Goal: Task Accomplishment & Management: Manage account settings

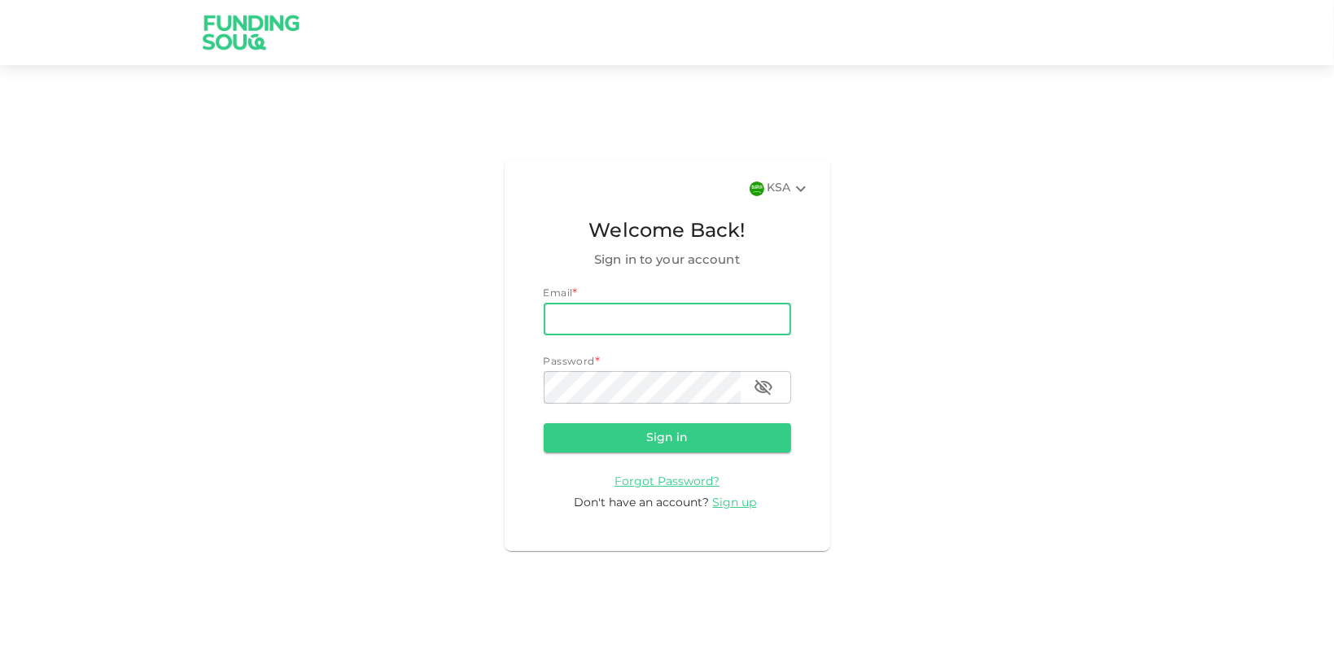
click at [655, 316] on input "email" at bounding box center [667, 319] width 247 height 33
click at [703, 311] on input "[EMAIL_ADDRESS][DOMAIN_NAME]" at bounding box center [667, 319] width 247 height 33
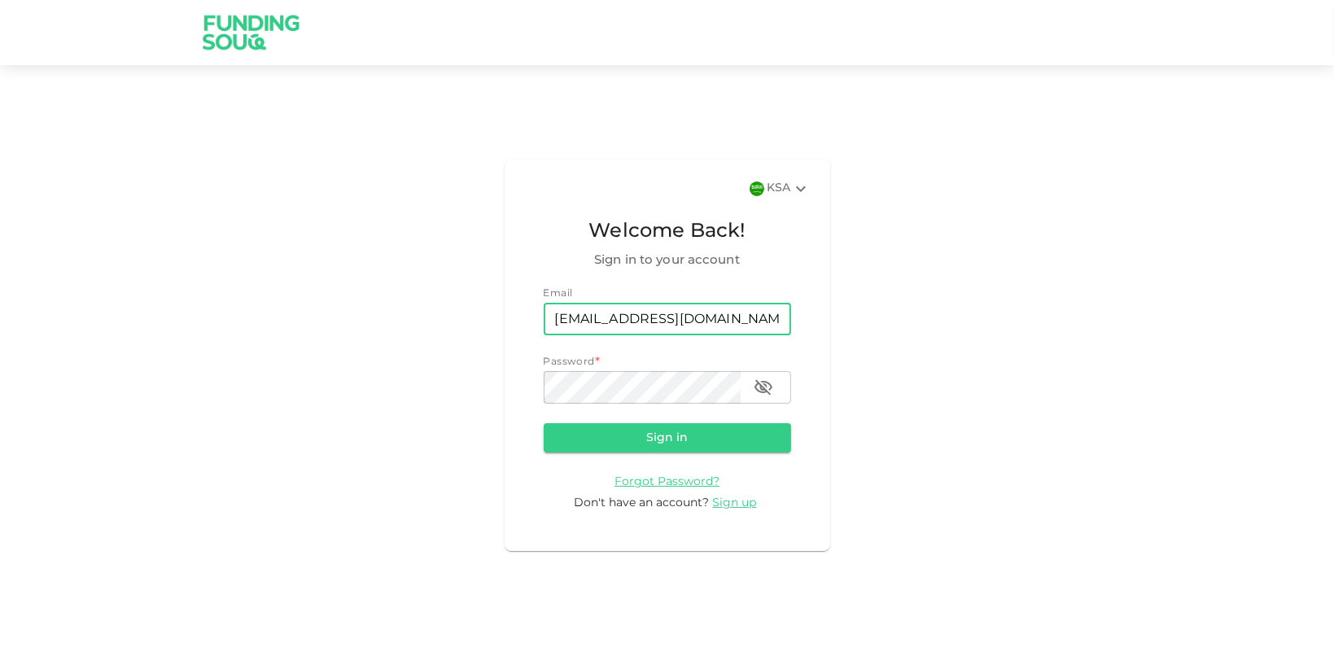
click at [703, 311] on input "[EMAIL_ADDRESS][DOMAIN_NAME]" at bounding box center [667, 319] width 247 height 33
type input "[EMAIL_ADDRESS][DOMAIN_NAME]"
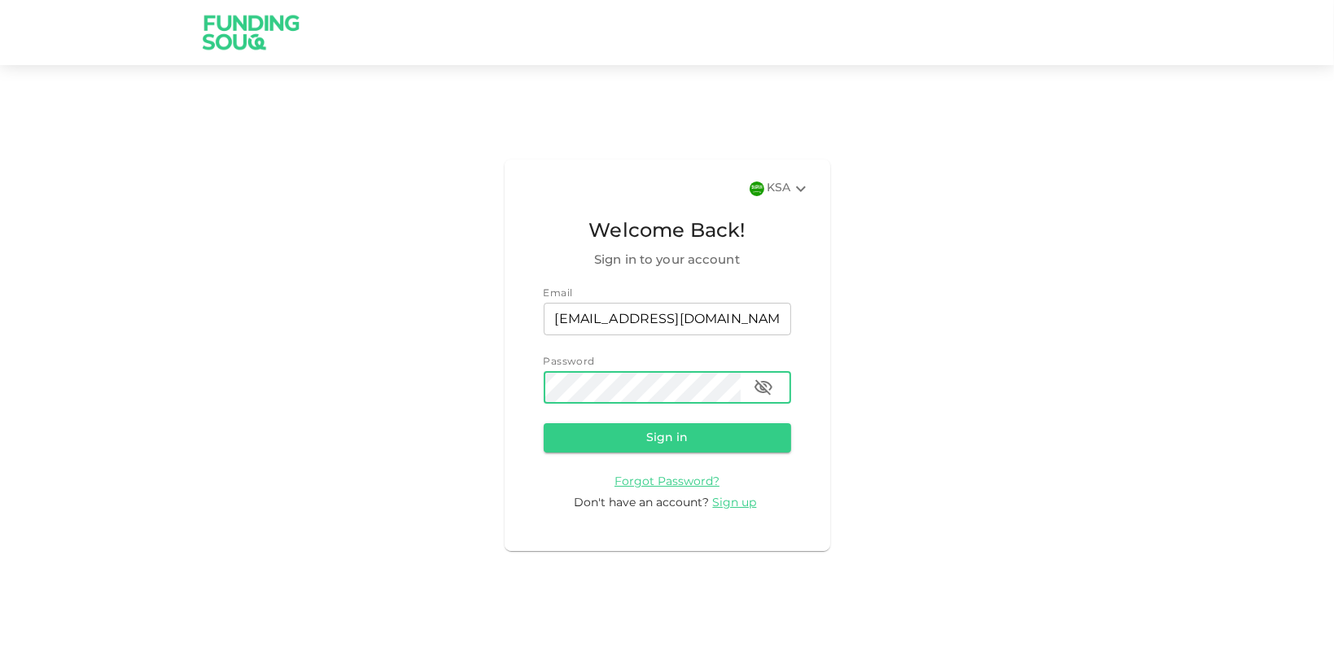
click at [544, 423] on button "Sign in" at bounding box center [667, 437] width 247 height 29
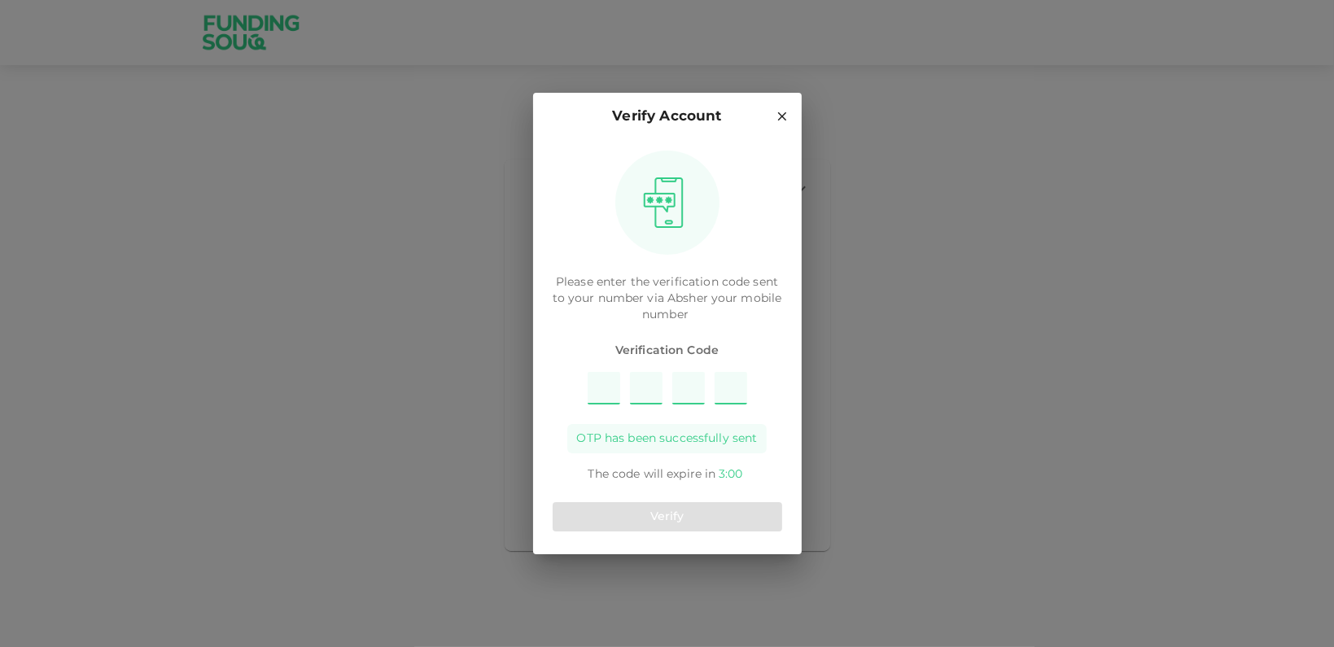
click at [607, 389] on input "Please enter OTP character 1" at bounding box center [604, 388] width 33 height 33
type input "9"
type input "4"
type input "8"
type input "1"
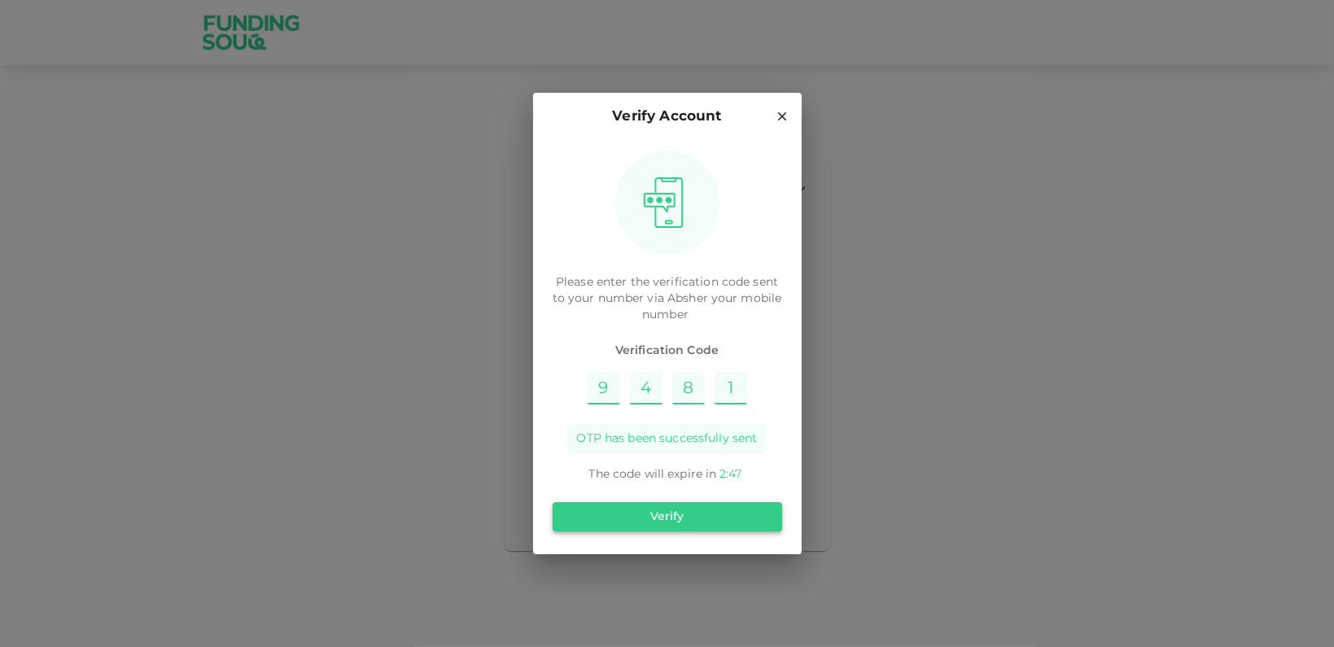
click at [719, 517] on button "Verify" at bounding box center [668, 516] width 230 height 29
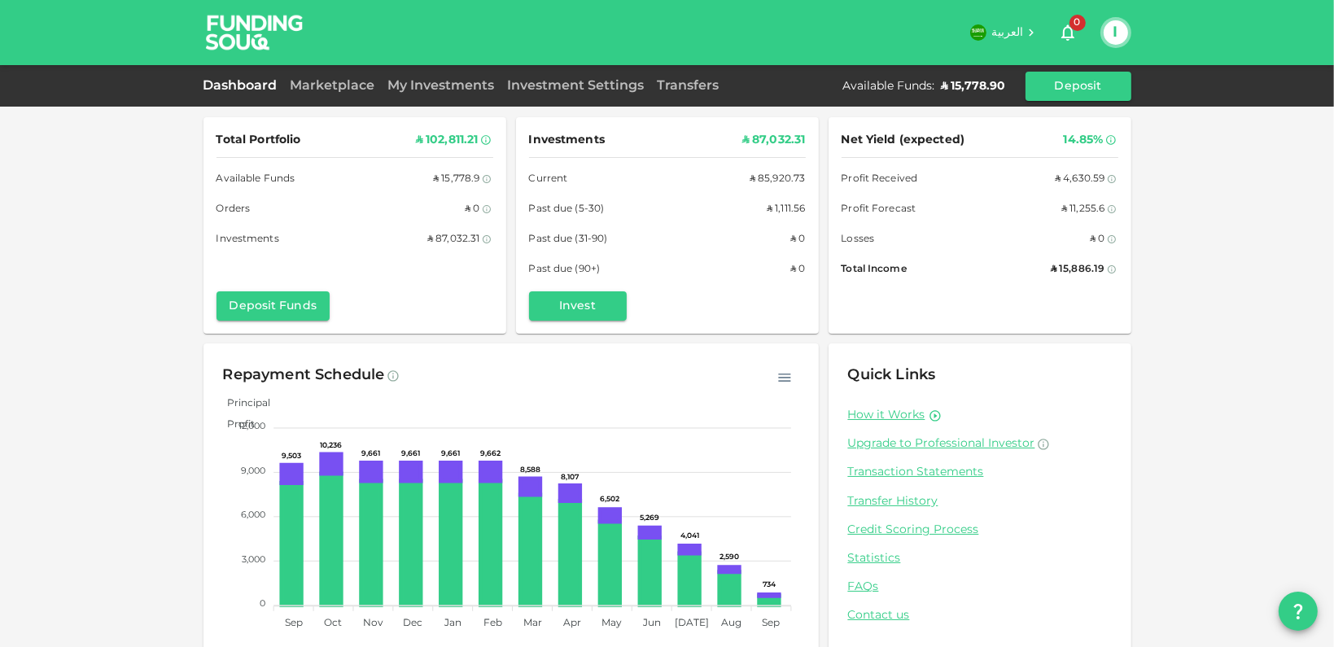
click at [341, 78] on div "Marketplace" at bounding box center [333, 87] width 98 height 20
click at [339, 86] on link "Marketplace" at bounding box center [333, 86] width 98 height 12
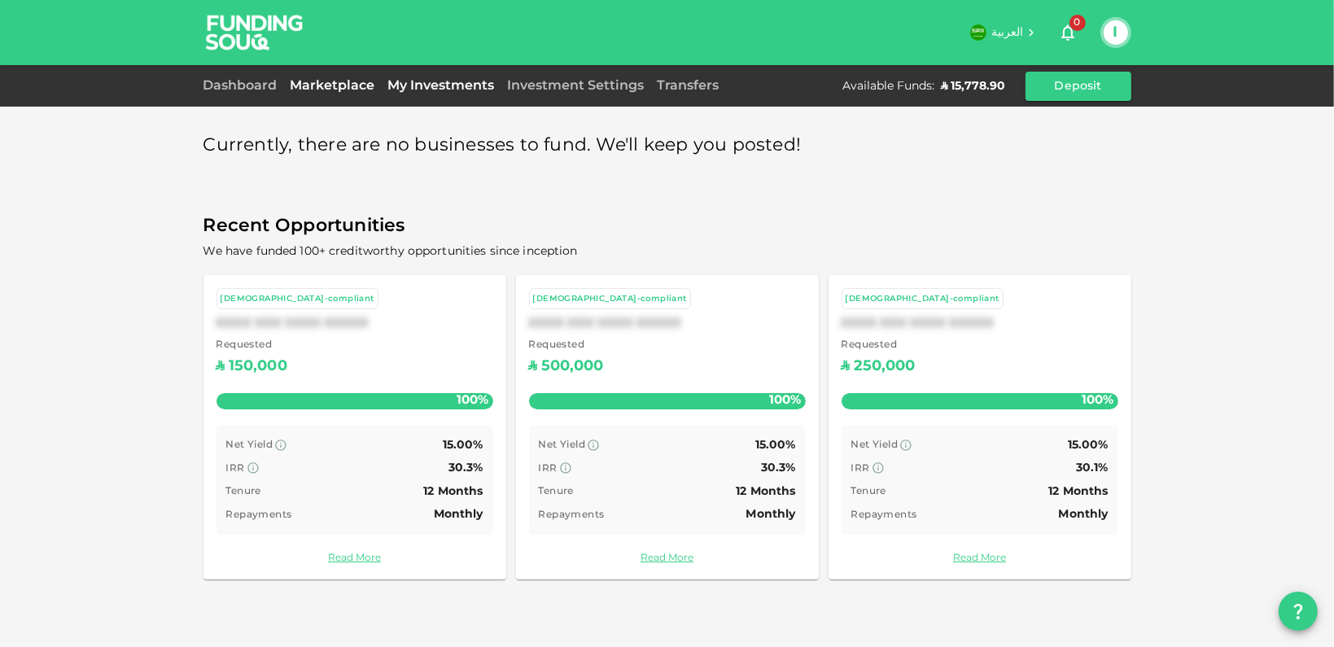
click at [427, 85] on link "My Investments" at bounding box center [442, 86] width 120 height 12
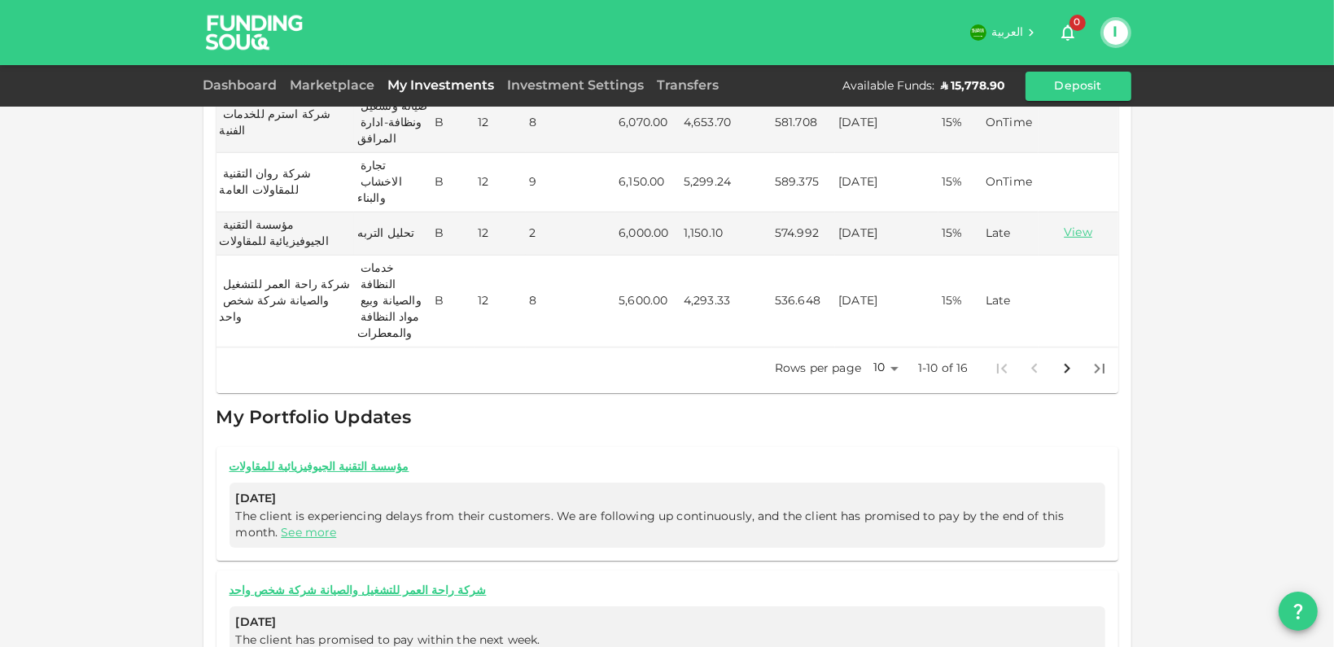
scroll to position [769, 0]
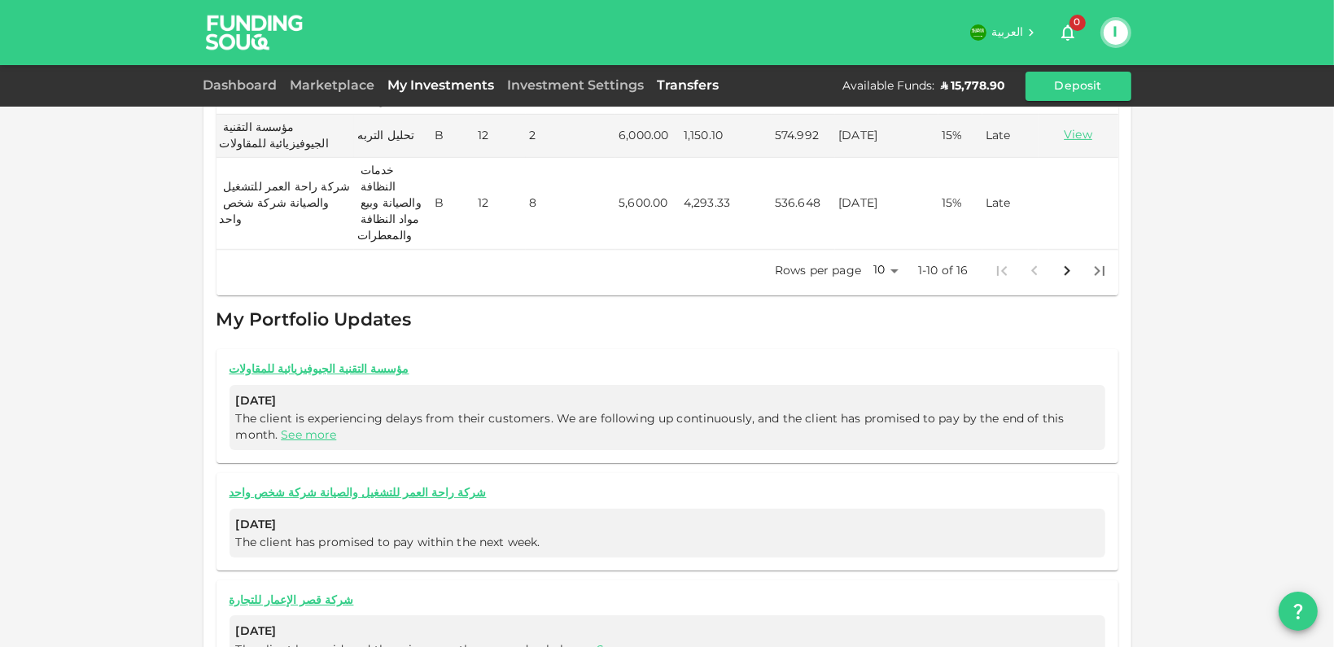
click at [694, 81] on link "Transfers" at bounding box center [688, 86] width 75 height 12
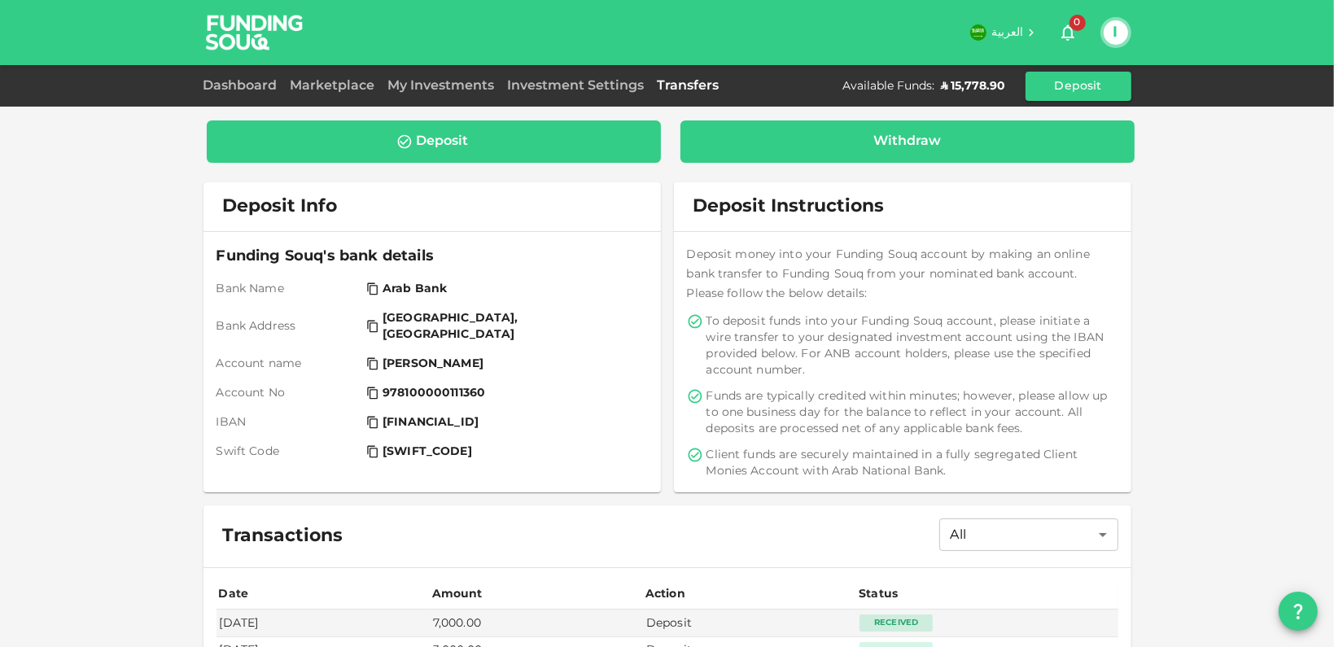
click at [850, 125] on div "Withdraw" at bounding box center [908, 141] width 454 height 42
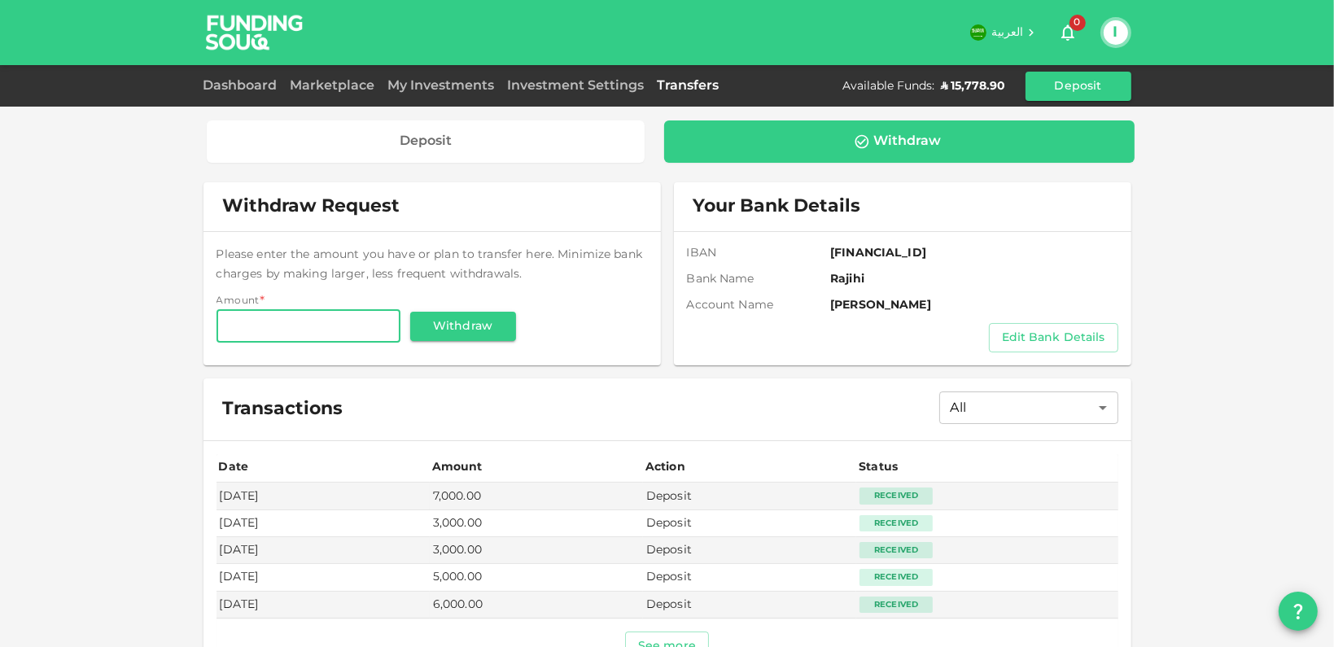
click at [314, 323] on input "Amount" at bounding box center [309, 326] width 184 height 33
type input "8,000"
click at [482, 325] on button "Withdraw" at bounding box center [463, 326] width 106 height 29
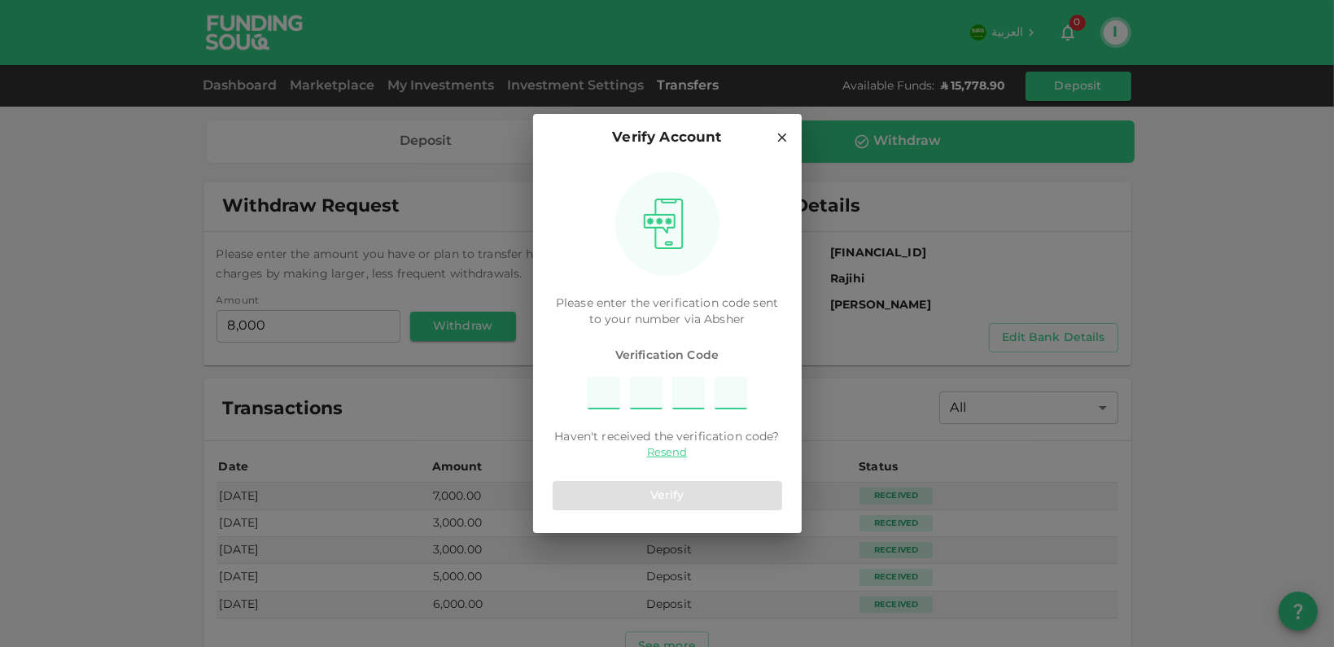
click at [602, 388] on input "Please enter OTP character 1" at bounding box center [604, 393] width 33 height 33
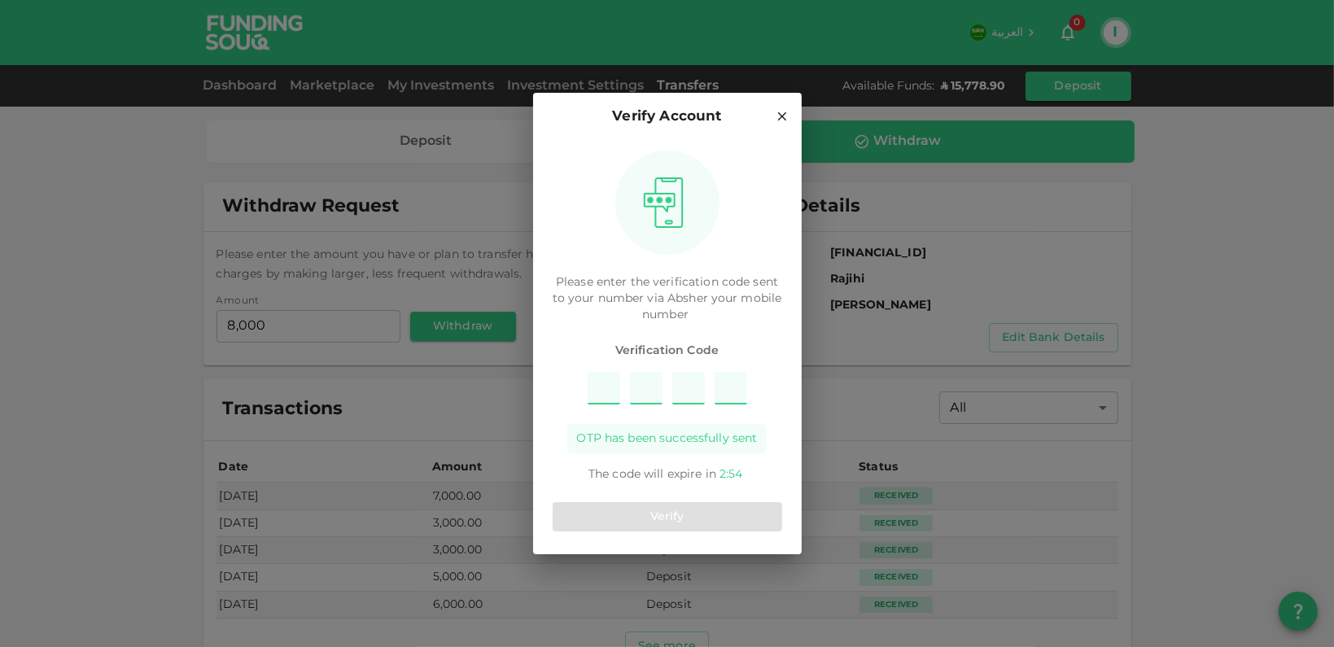
click at [608, 389] on input "Please enter OTP character 1" at bounding box center [604, 388] width 33 height 33
type input "4"
type input "5"
type input "7"
type input "8"
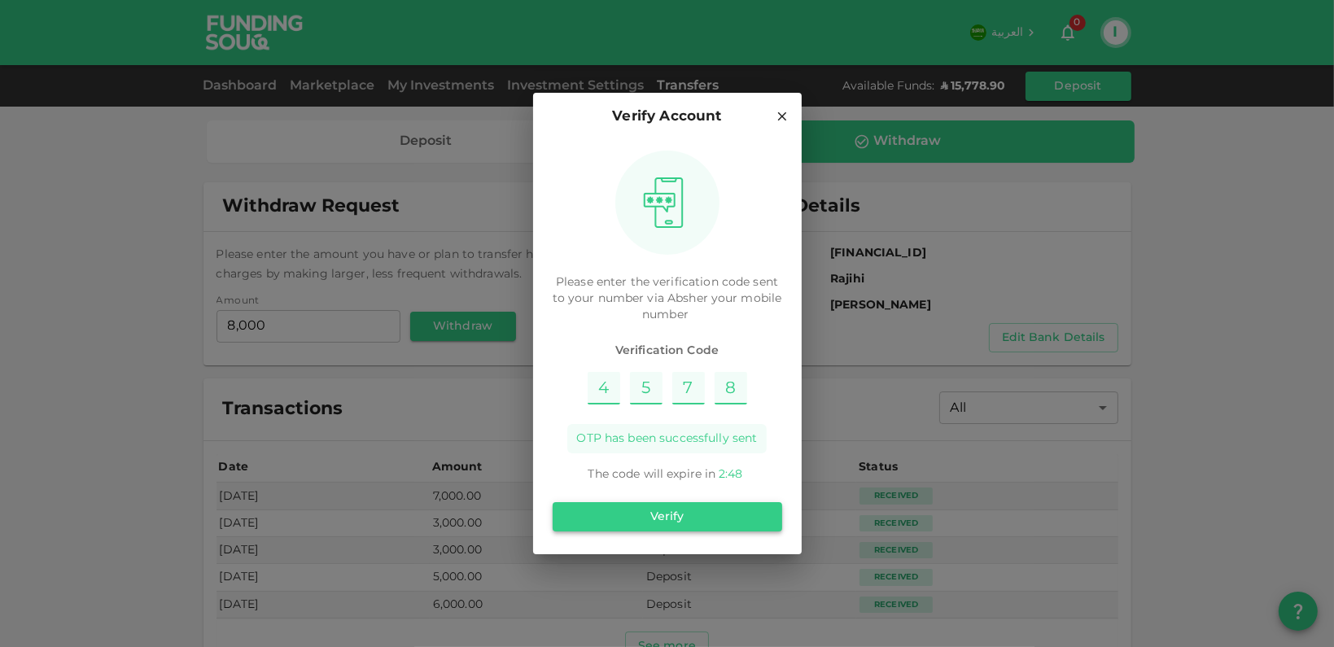
click at [674, 516] on button "Verify" at bounding box center [668, 516] width 230 height 29
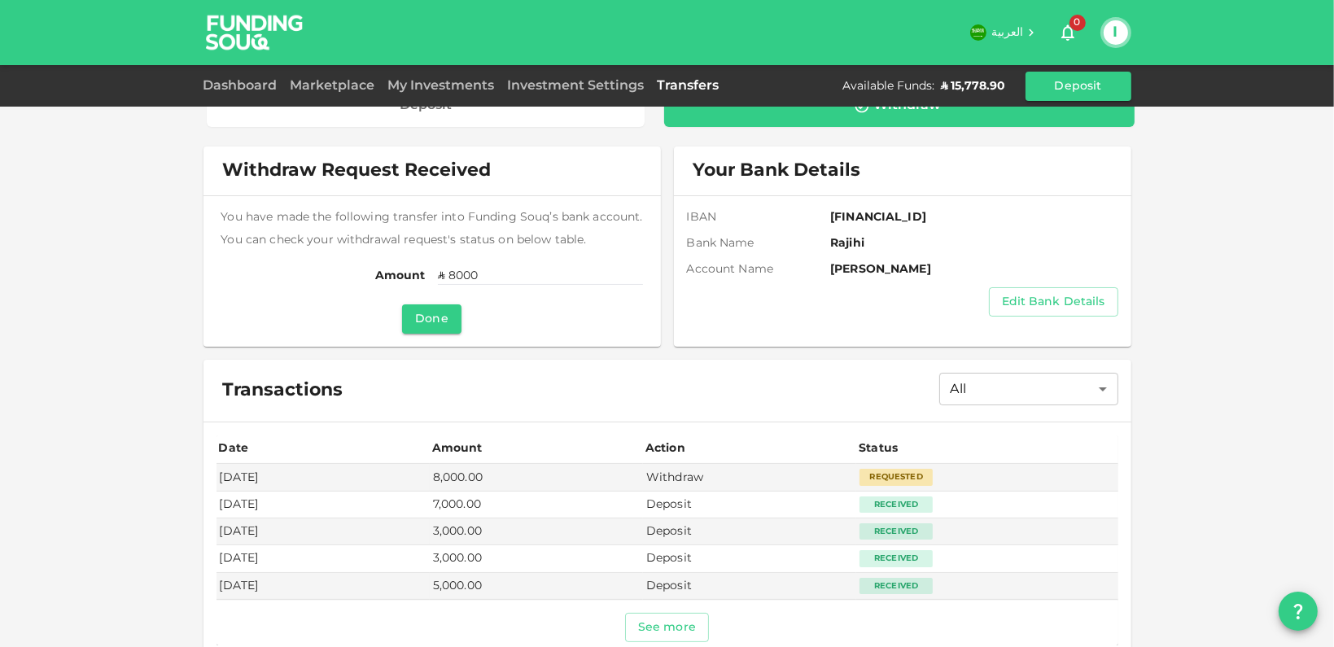
scroll to position [55, 0]
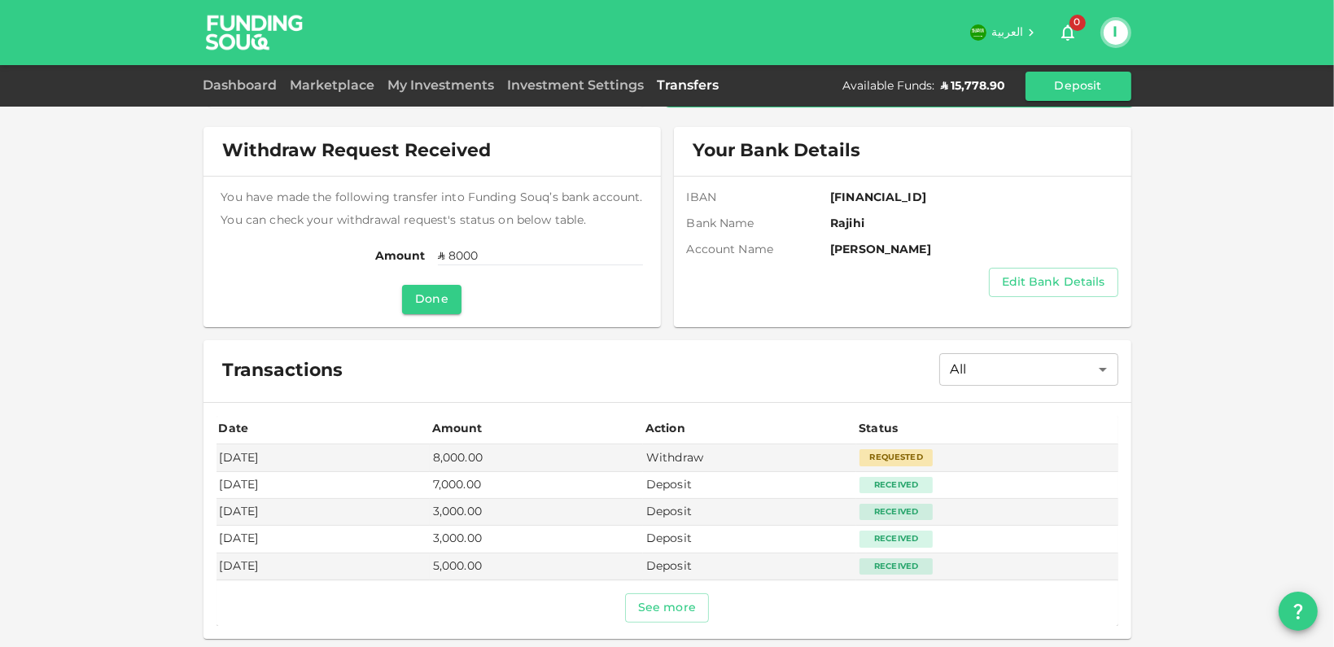
click at [636, 589] on div at bounding box center [668, 586] width 902 height 13
click at [659, 612] on button "See more" at bounding box center [667, 608] width 84 height 29
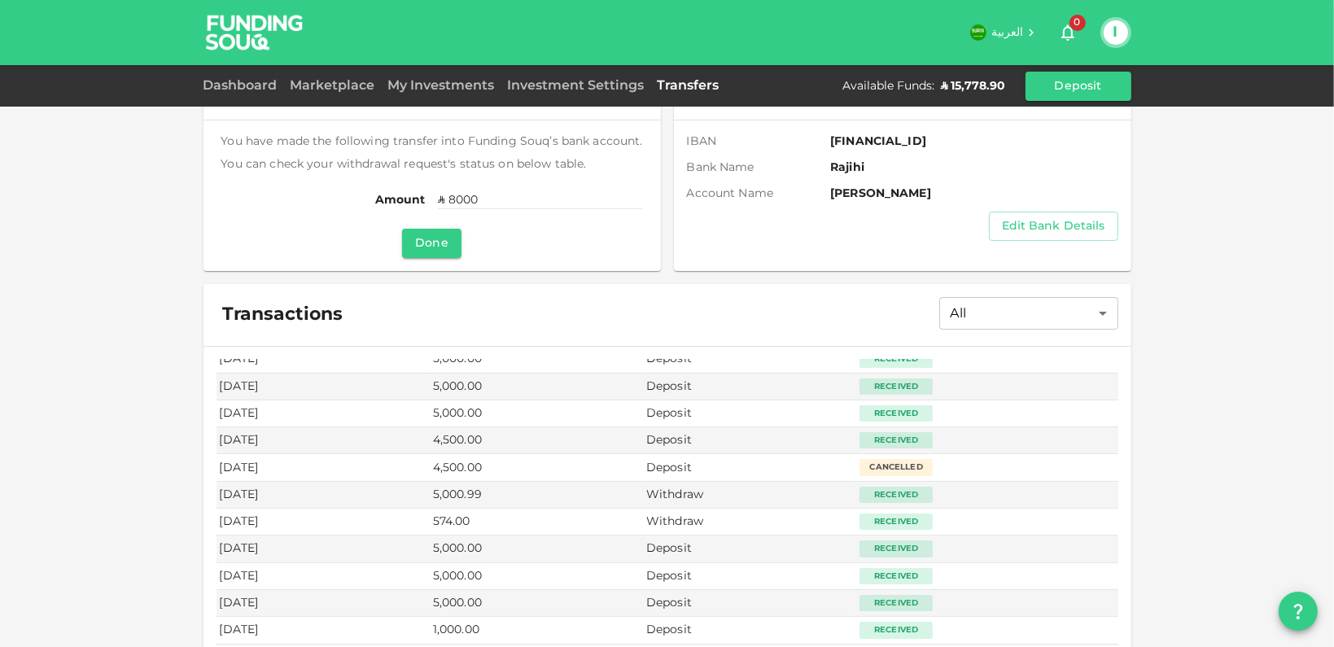
scroll to position [172, 0]
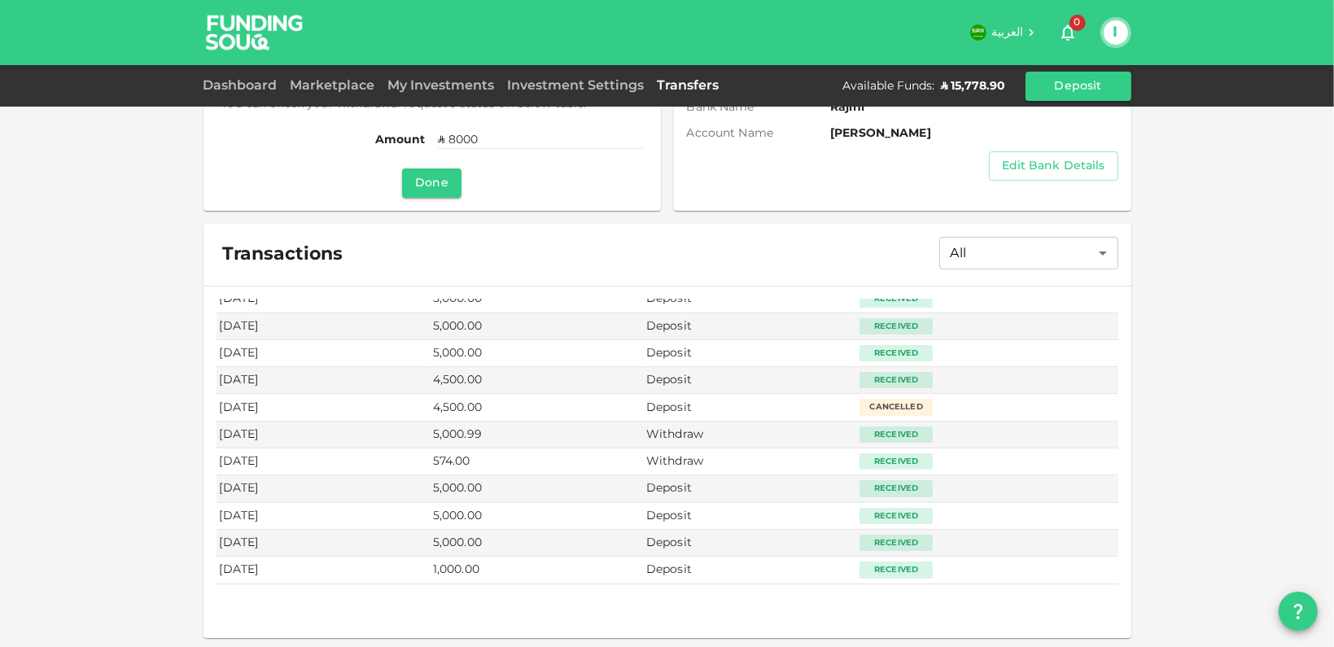
click at [693, 451] on td "Withdraw" at bounding box center [749, 462] width 213 height 27
click at [670, 457] on td "Withdraw" at bounding box center [749, 462] width 213 height 27
click at [677, 425] on td "Withdraw" at bounding box center [749, 435] width 213 height 27
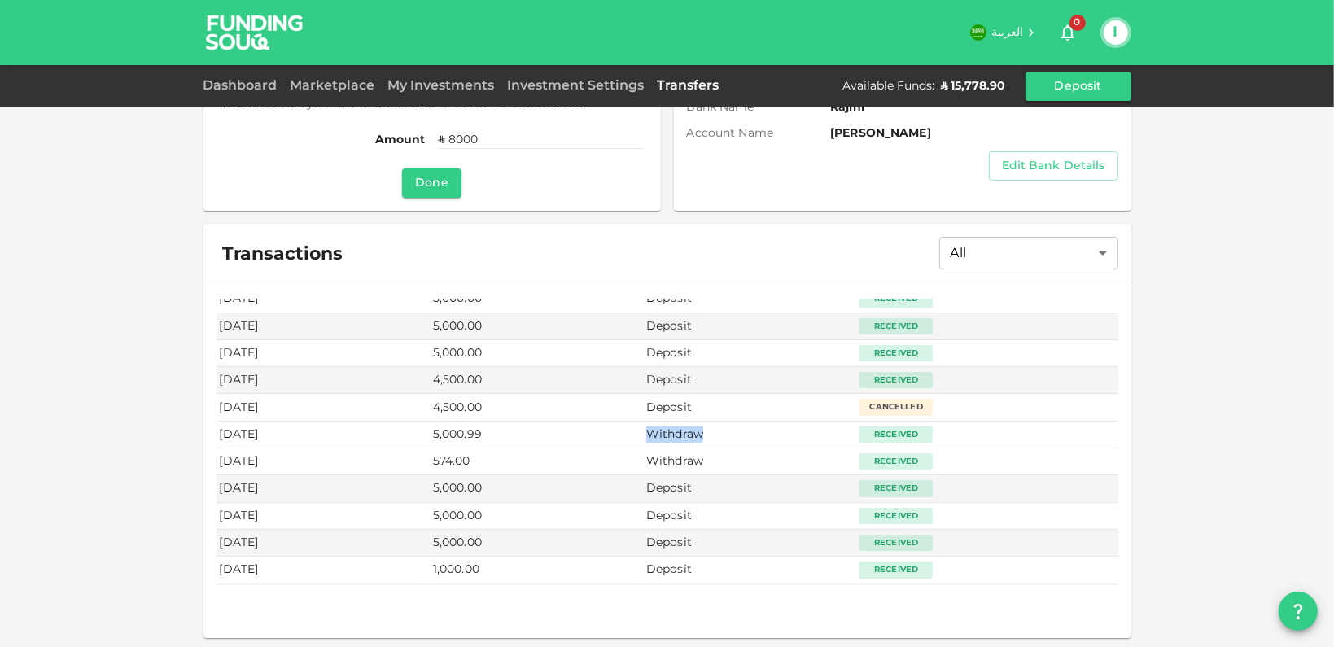
click at [677, 425] on td "Withdraw" at bounding box center [749, 435] width 213 height 27
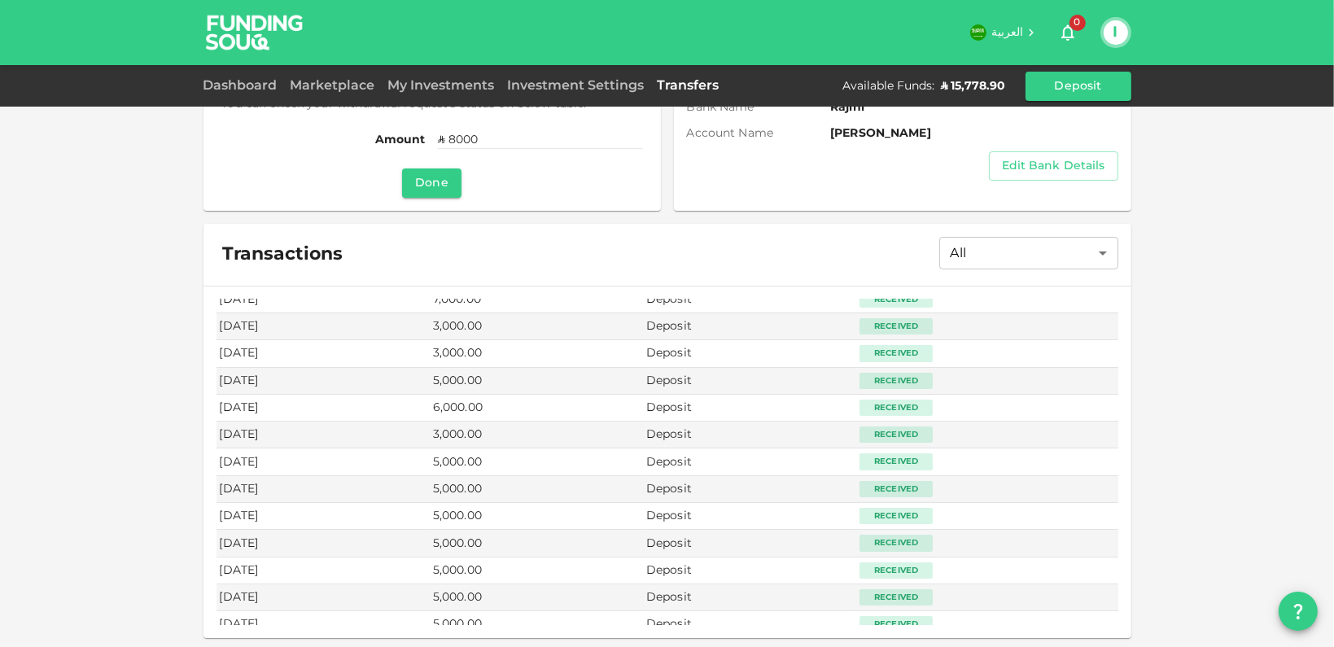
scroll to position [0, 0]
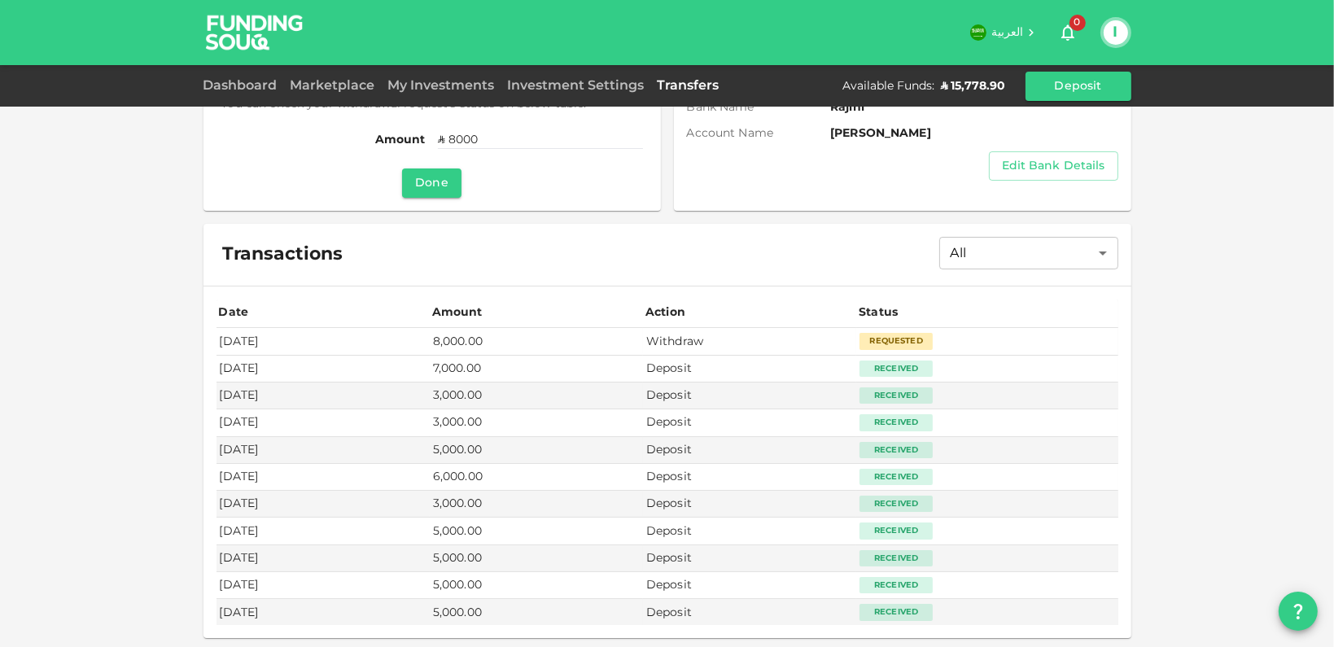
click at [807, 339] on td "Withdraw" at bounding box center [749, 341] width 213 height 27
click at [697, 348] on td "Withdraw" at bounding box center [749, 341] width 213 height 27
click at [643, 349] on td "8,000.00" at bounding box center [536, 341] width 213 height 27
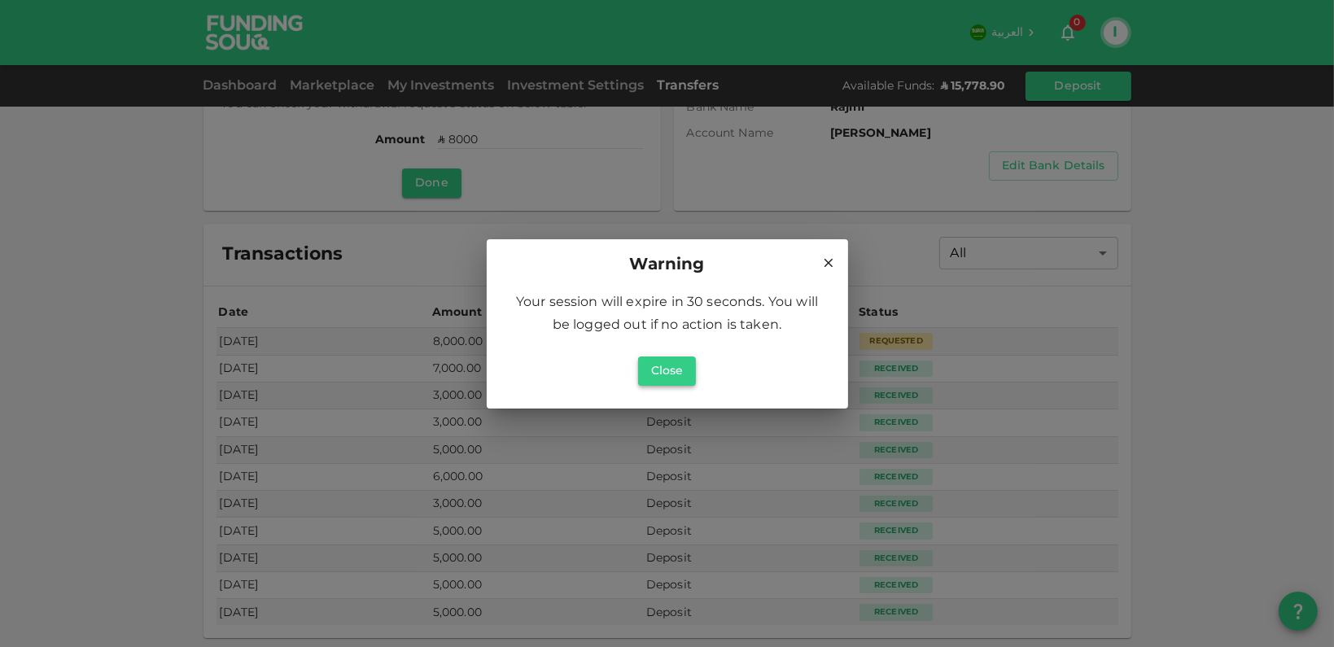
click at [670, 380] on button "Close" at bounding box center [667, 371] width 59 height 29
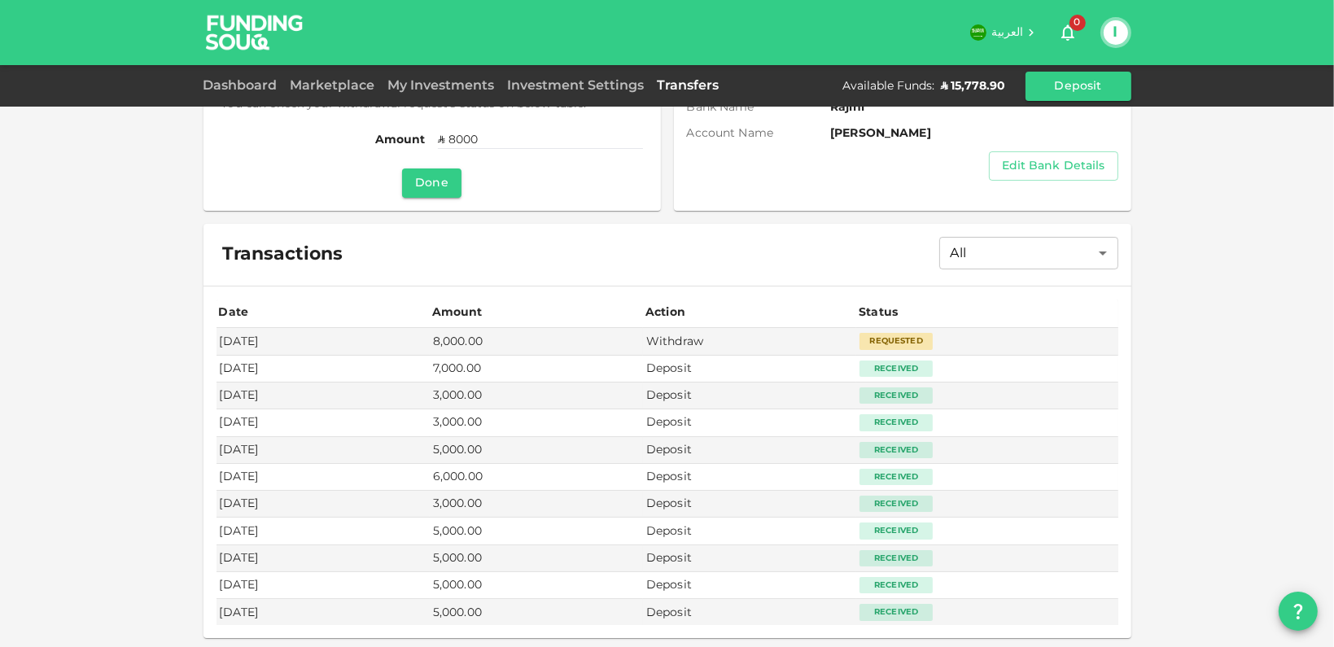
click at [1003, 33] on span "العربية" at bounding box center [1008, 32] width 33 height 11
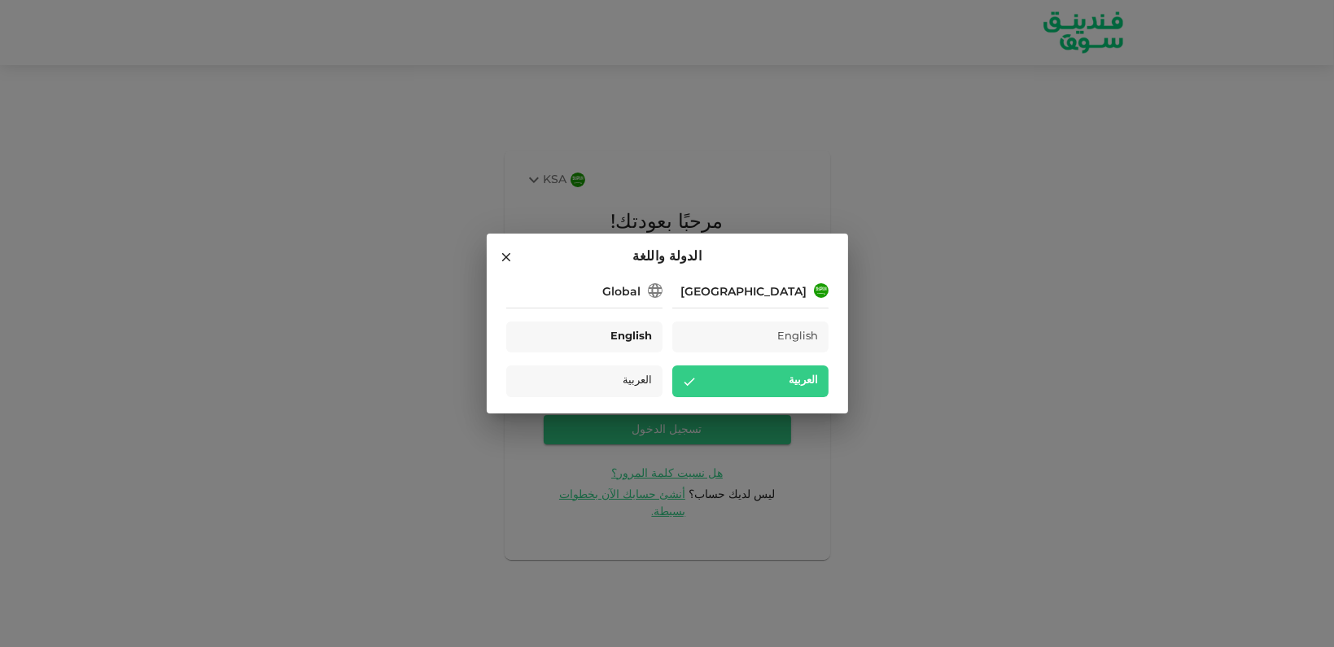
click at [615, 336] on span "English" at bounding box center [632, 337] width 42 height 19
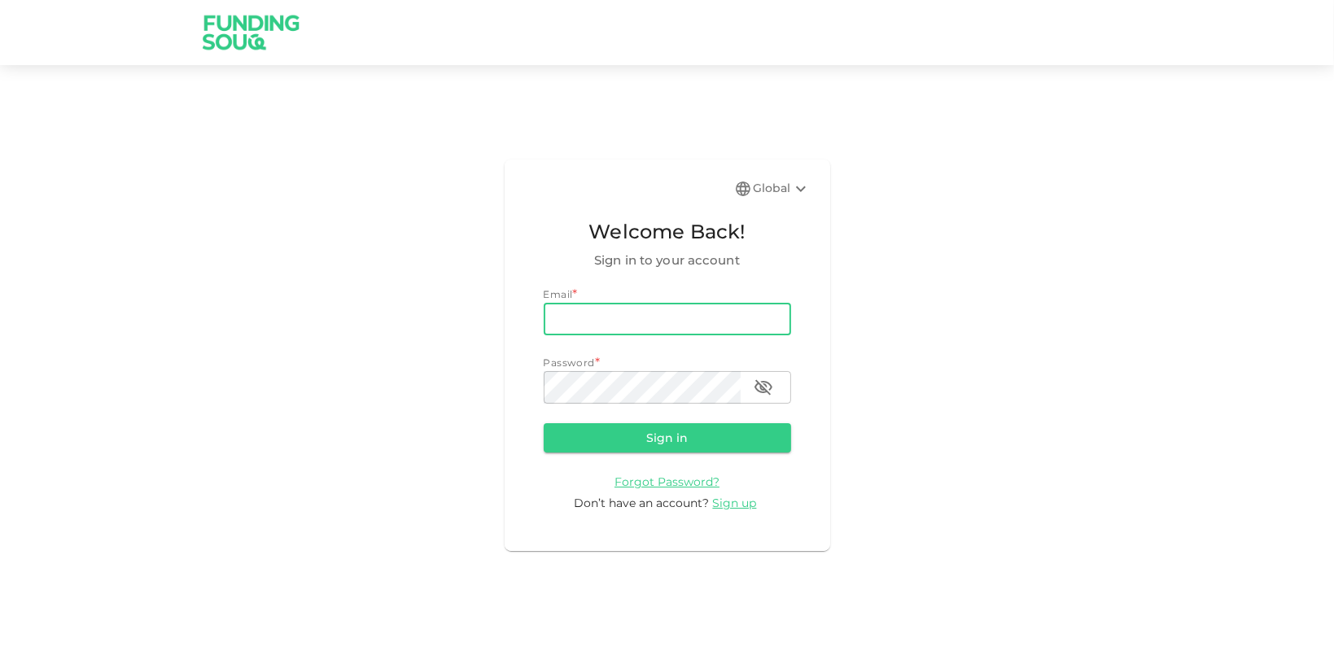
click at [587, 296] on div "Email *" at bounding box center [667, 295] width 247 height 16
click at [610, 330] on input "email" at bounding box center [667, 319] width 247 height 33
paste input "TMP250655"
click at [614, 328] on input "TMP250655" at bounding box center [667, 319] width 247 height 33
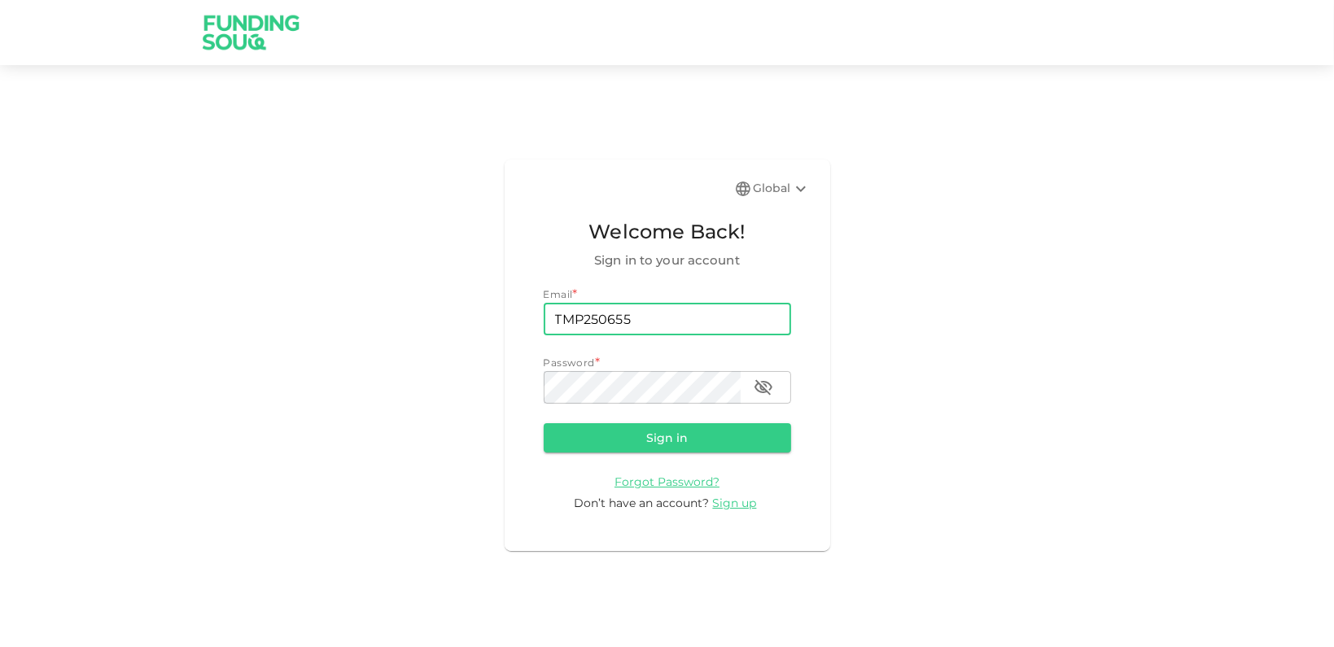
click at [614, 328] on input "TMP250655" at bounding box center [667, 319] width 247 height 33
paste input "[EMAIL_ADDRESS][DOMAIN_NAME]"
type input "[EMAIL_ADDRESS][DOMAIN_NAME]"
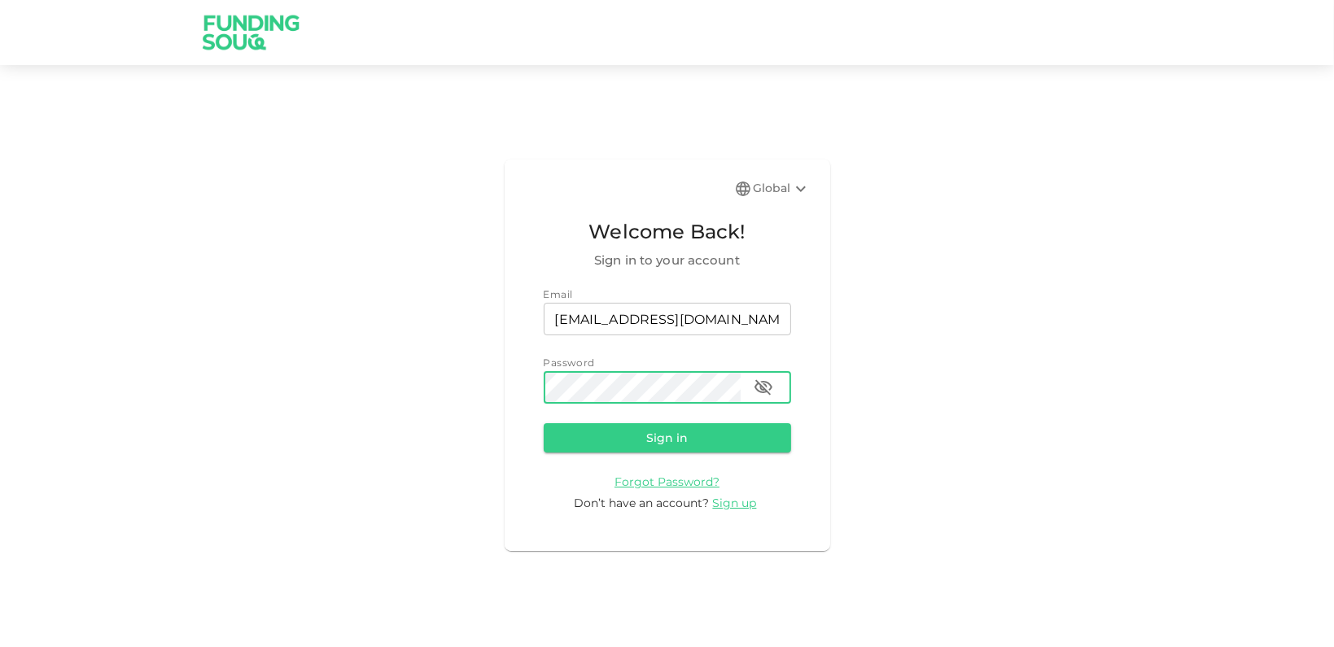
click at [544, 423] on button "Sign in" at bounding box center [667, 437] width 247 height 29
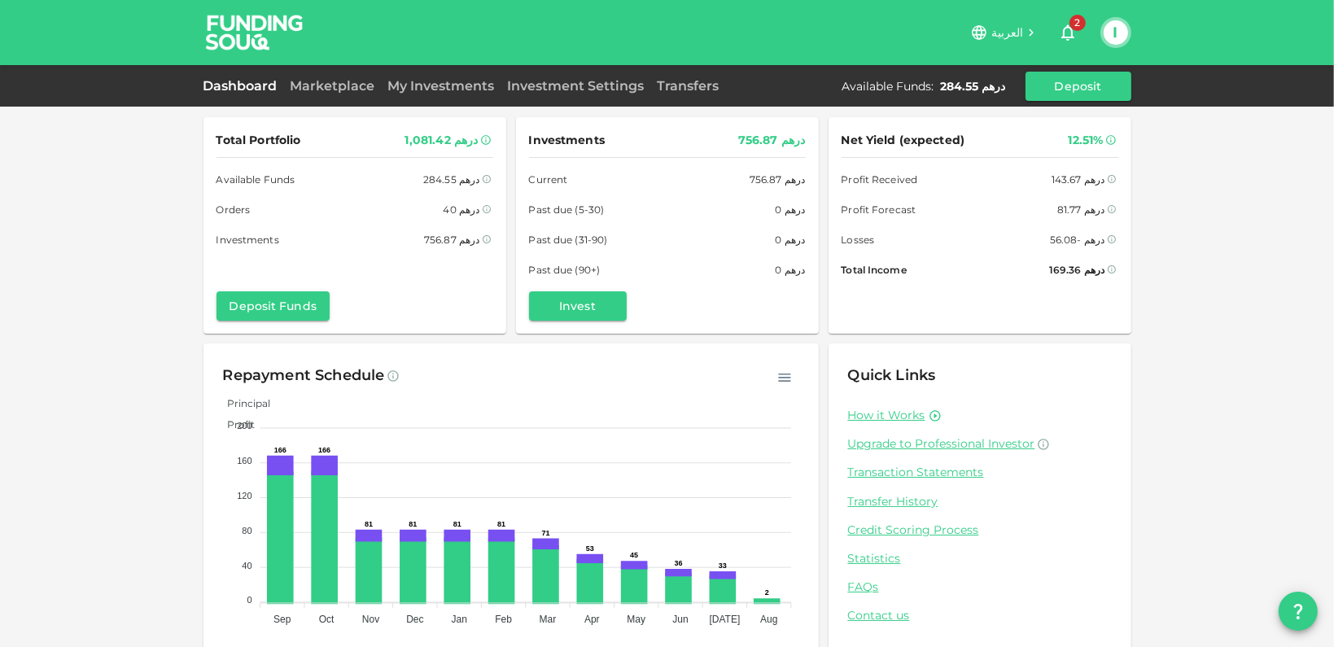
click at [853, 232] on span "Losses" at bounding box center [858, 239] width 33 height 17
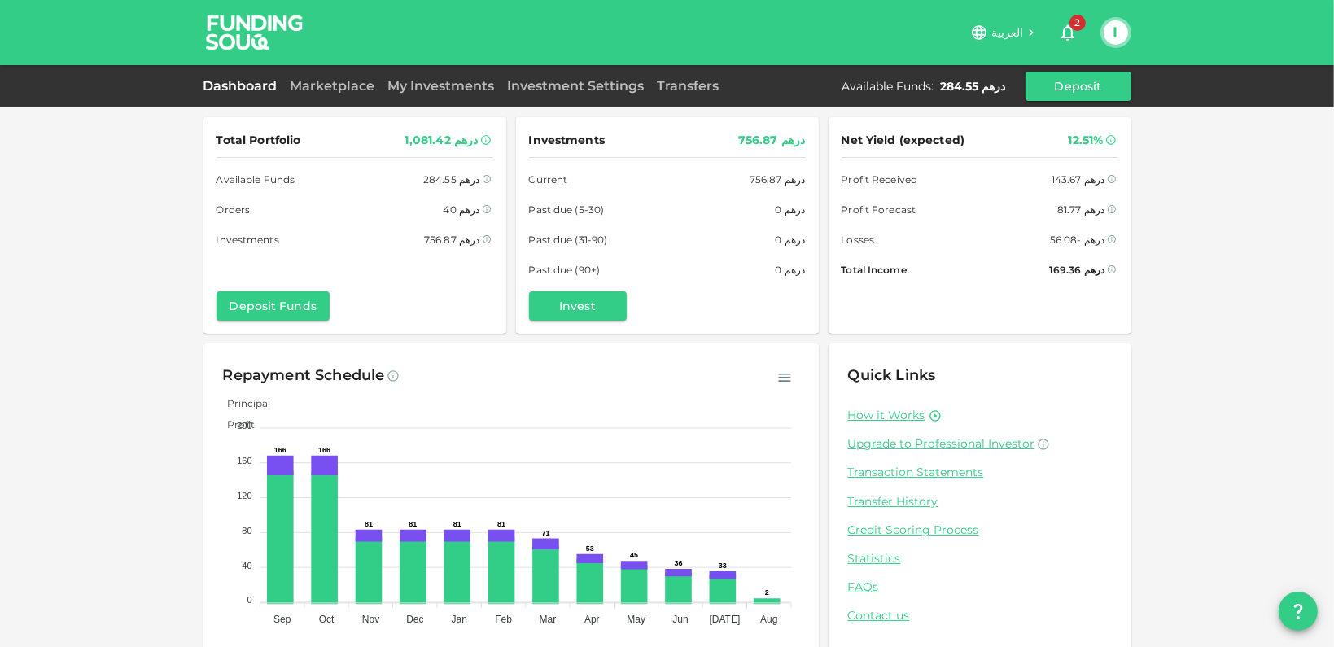
click at [1078, 27] on span "2" at bounding box center [1078, 23] width 16 height 16
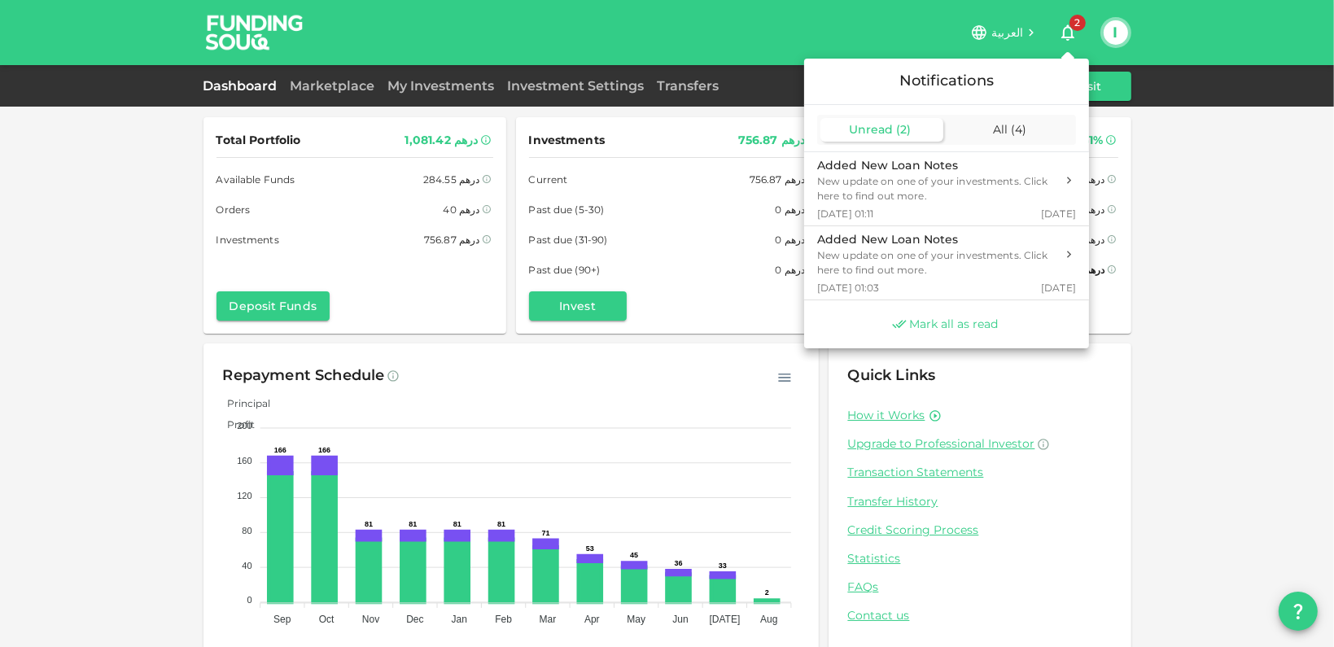
click at [941, 329] on span "Mark all as read" at bounding box center [954, 324] width 89 height 15
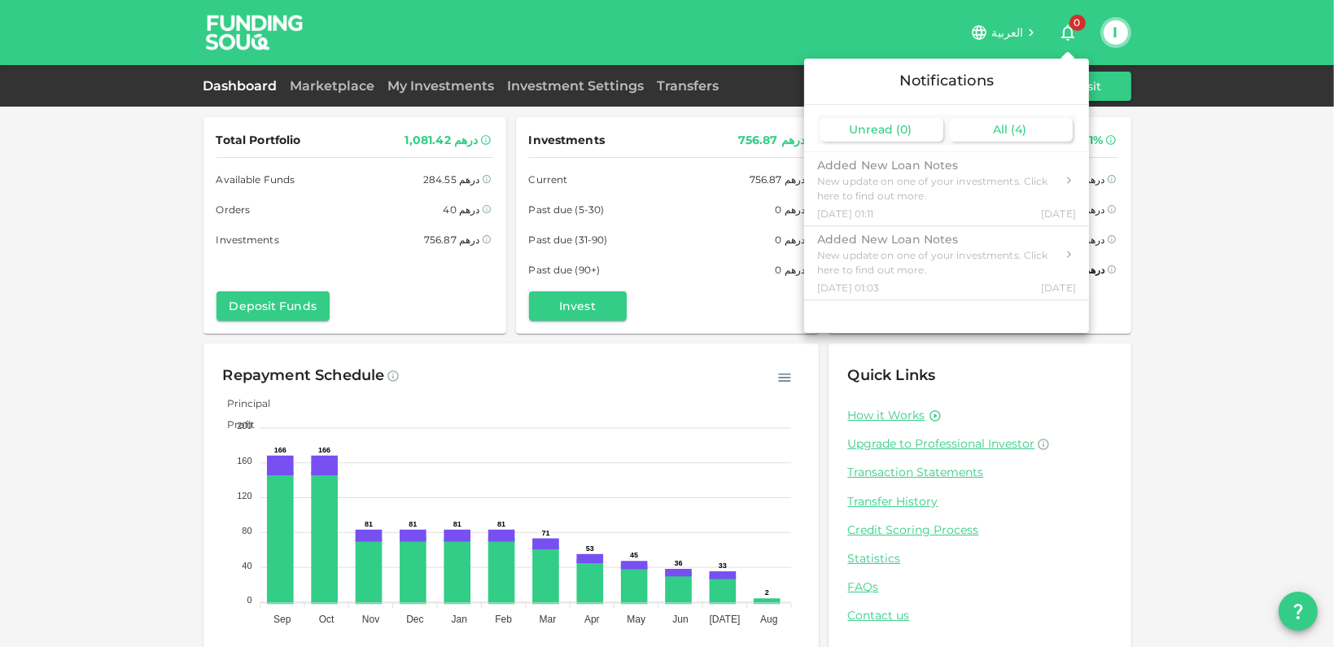
click at [1037, 136] on div "All ( 4 )" at bounding box center [1011, 130] width 123 height 24
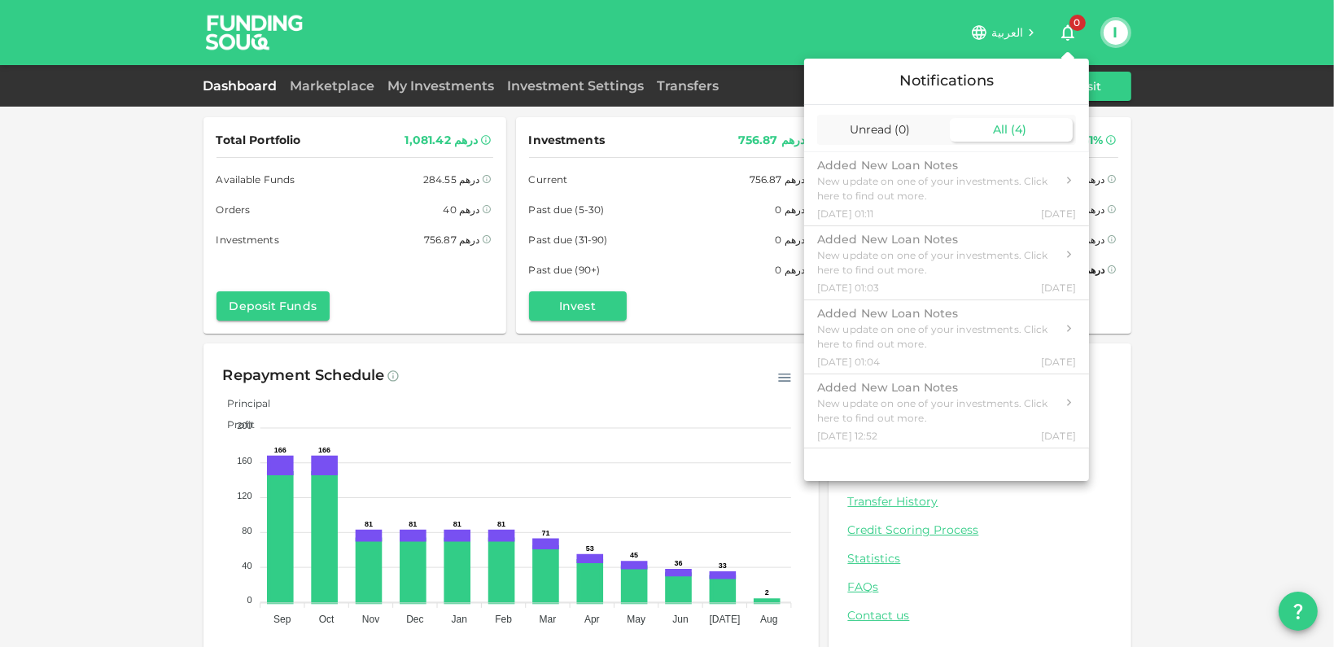
click at [870, 147] on div "Unread ( 0 ) All ( 4 )" at bounding box center [946, 128] width 285 height 46
click at [874, 129] on span "Unread" at bounding box center [871, 129] width 44 height 15
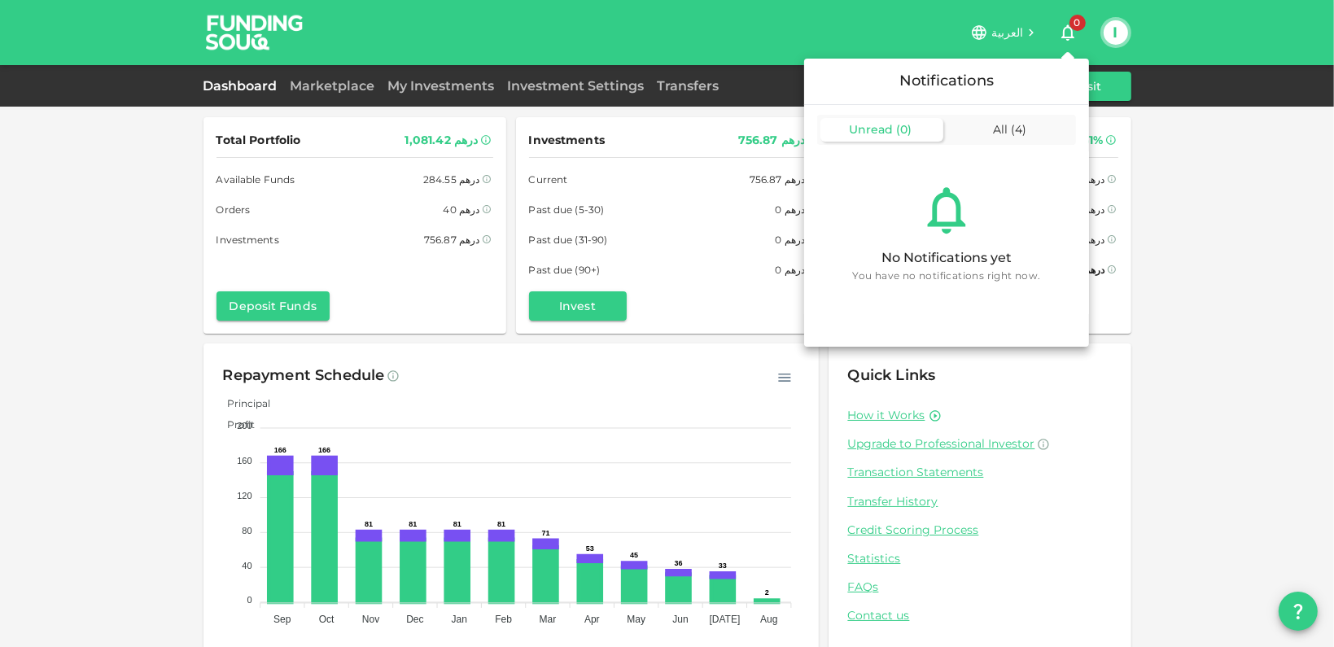
click at [417, 81] on div at bounding box center [667, 323] width 1334 height 647
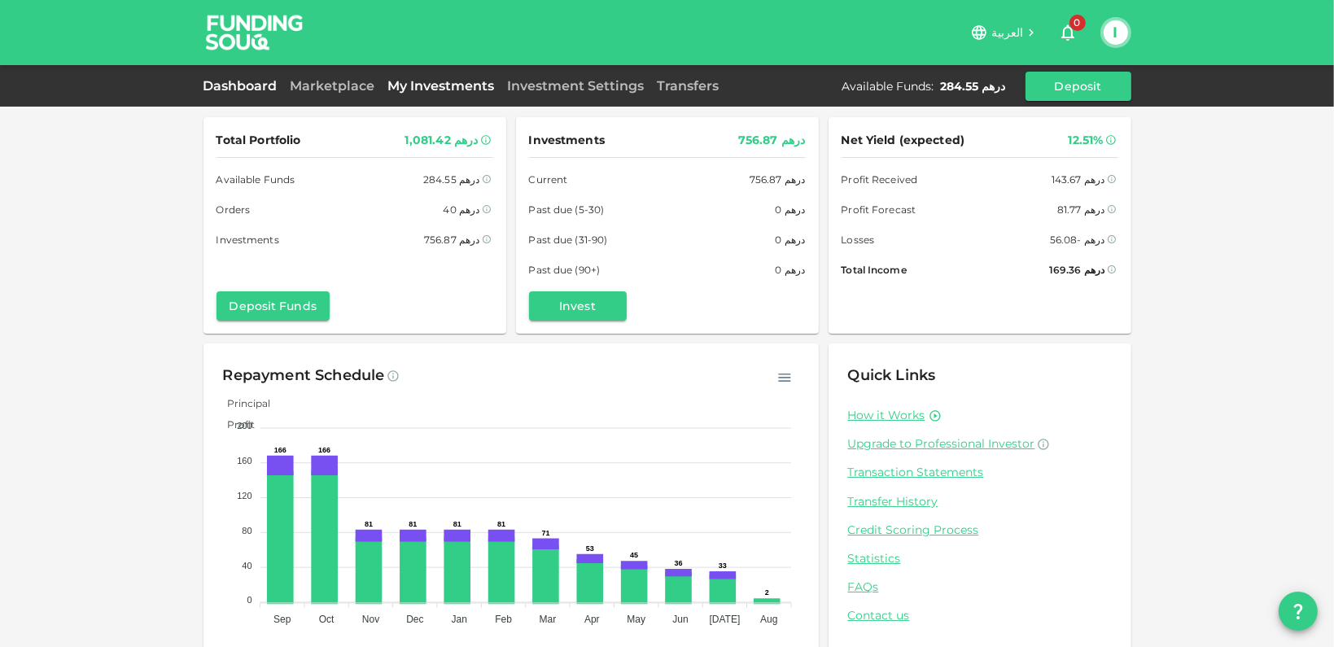
click at [456, 85] on link "My Investments" at bounding box center [442, 85] width 120 height 15
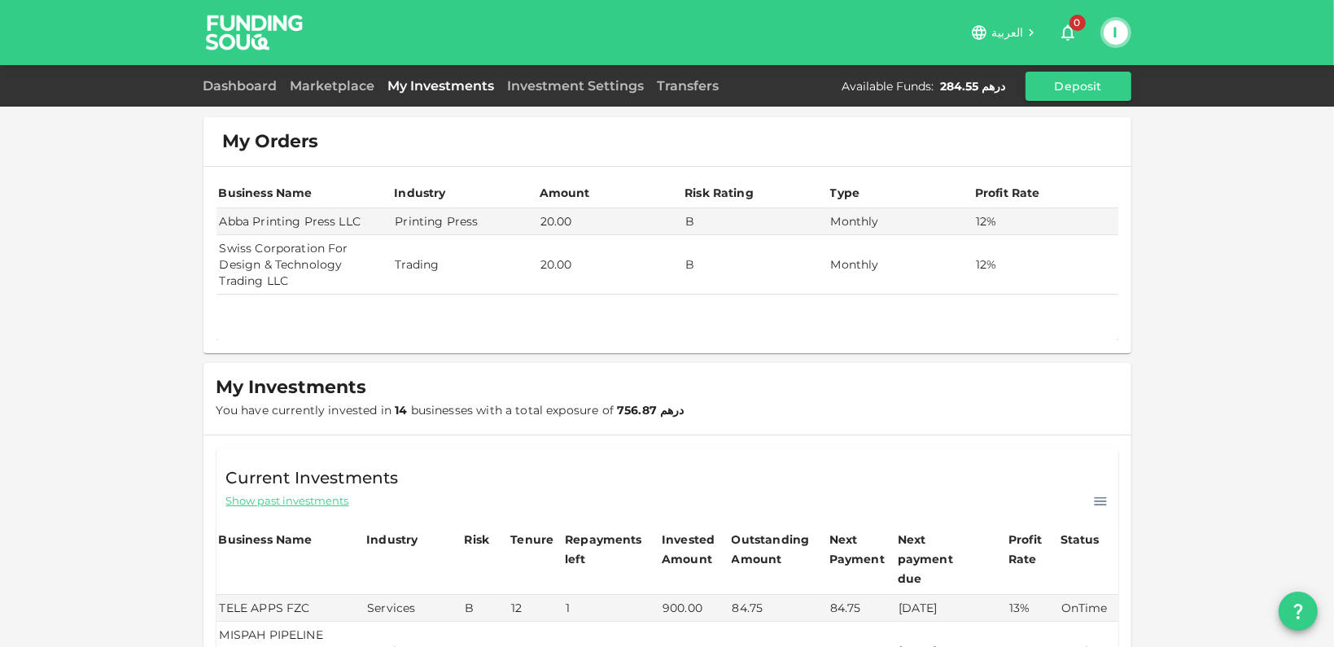
click at [313, 496] on span "Show past investments" at bounding box center [287, 500] width 123 height 15
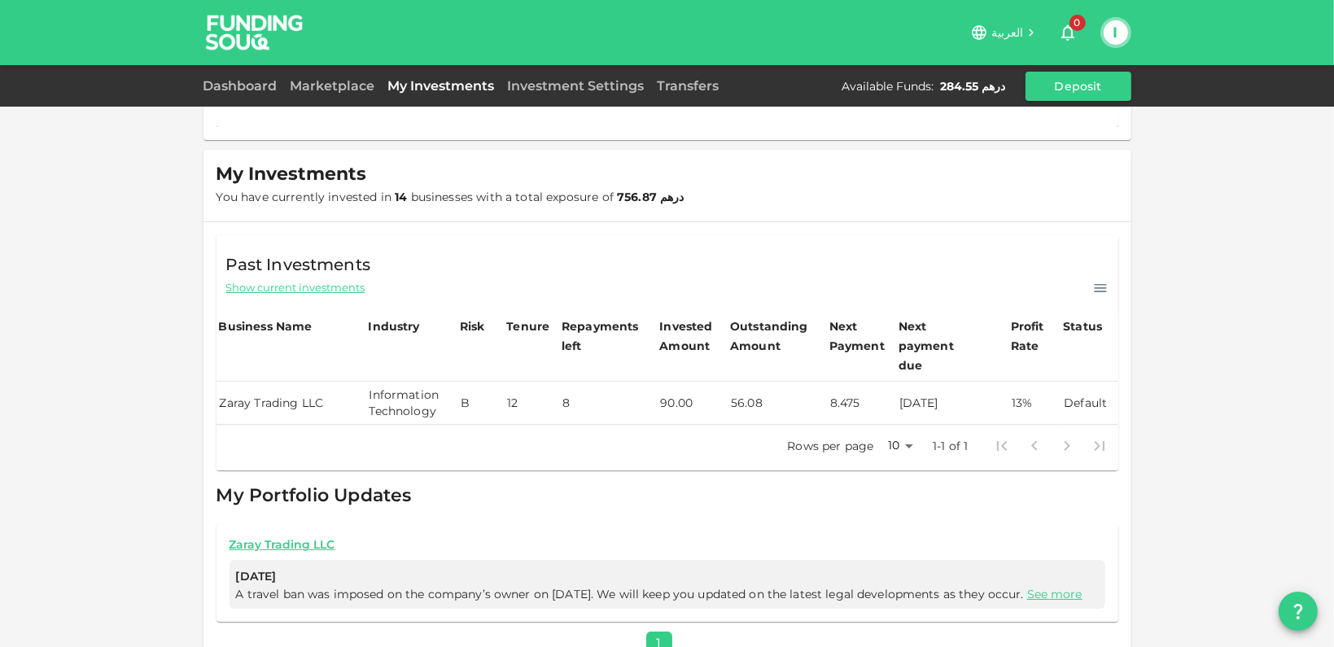
scroll to position [239, 0]
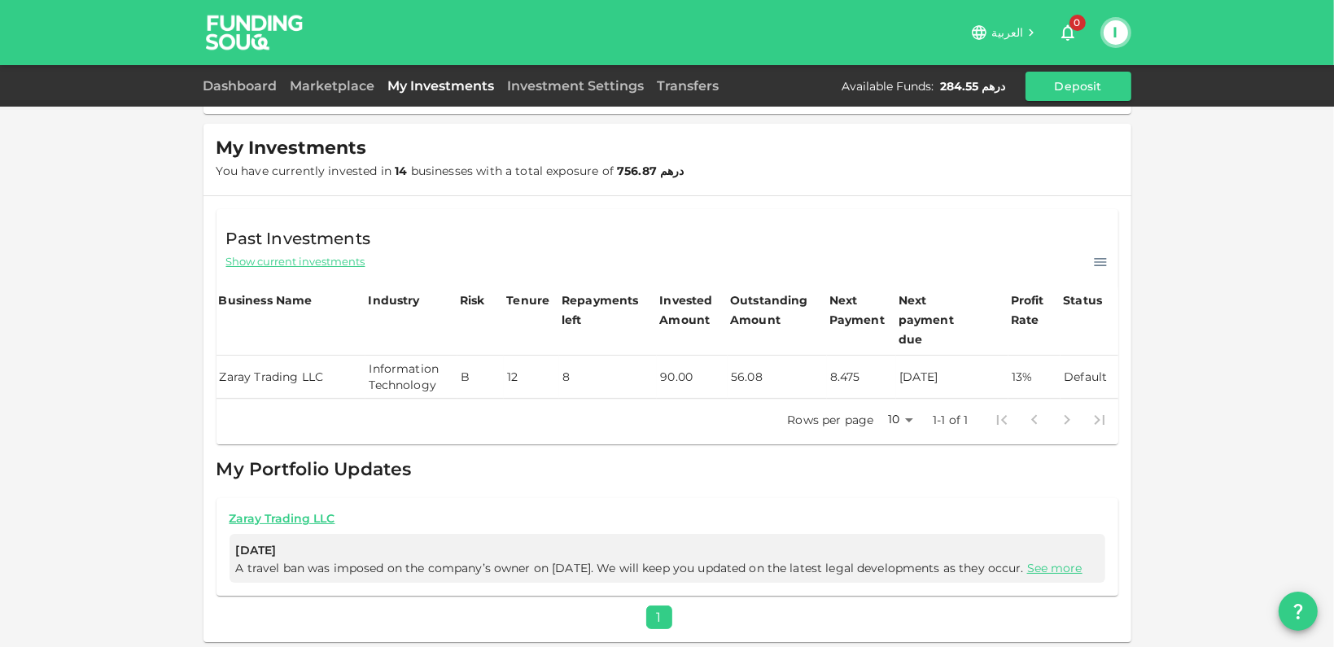
click at [707, 356] on td "90.00" at bounding box center [692, 377] width 71 height 43
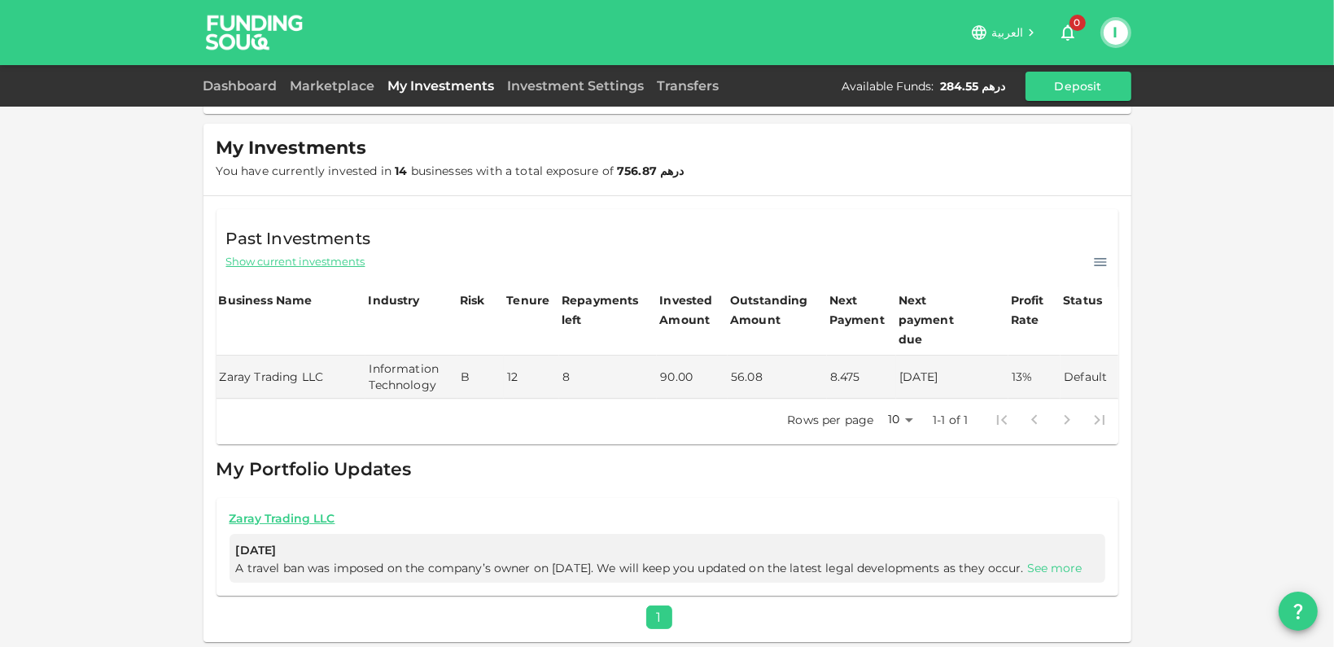
click at [1027, 561] on link "See more" at bounding box center [1054, 568] width 55 height 15
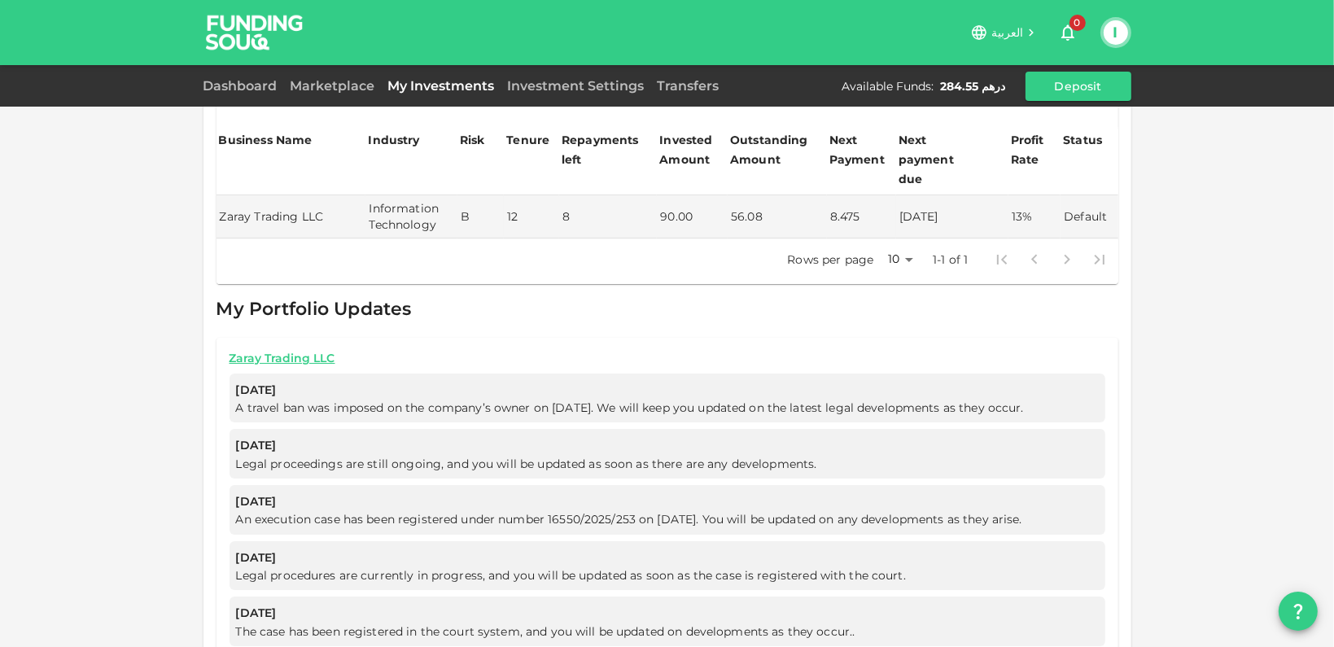
scroll to position [402, 0]
click at [344, 398] on span "A travel ban was imposed on the company’s owner on 1 September 2025. We will ke…" at bounding box center [633, 405] width 795 height 15
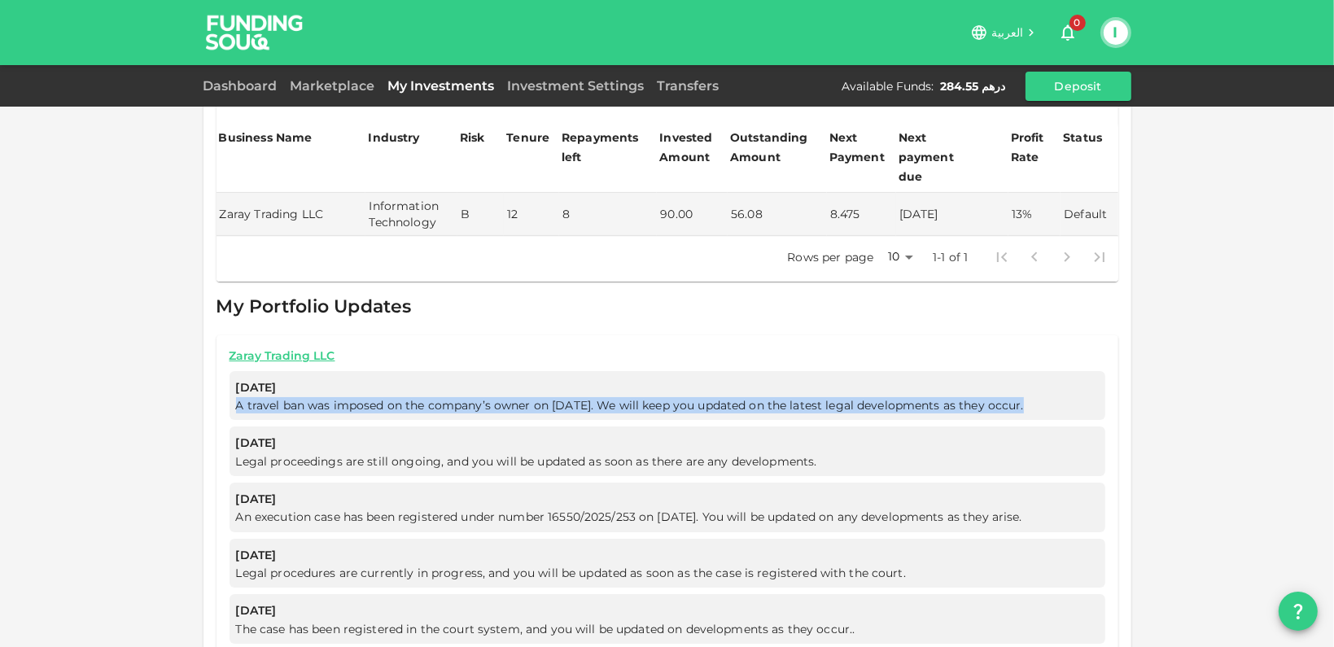
click at [344, 398] on span "A travel ban was imposed on the company’s owner on 1 September 2025. We will ke…" at bounding box center [633, 405] width 795 height 15
click at [348, 397] on span "A travel ban was imposed on the company’s owner on 1 September 2025. We will ke…" at bounding box center [667, 405] width 863 height 16
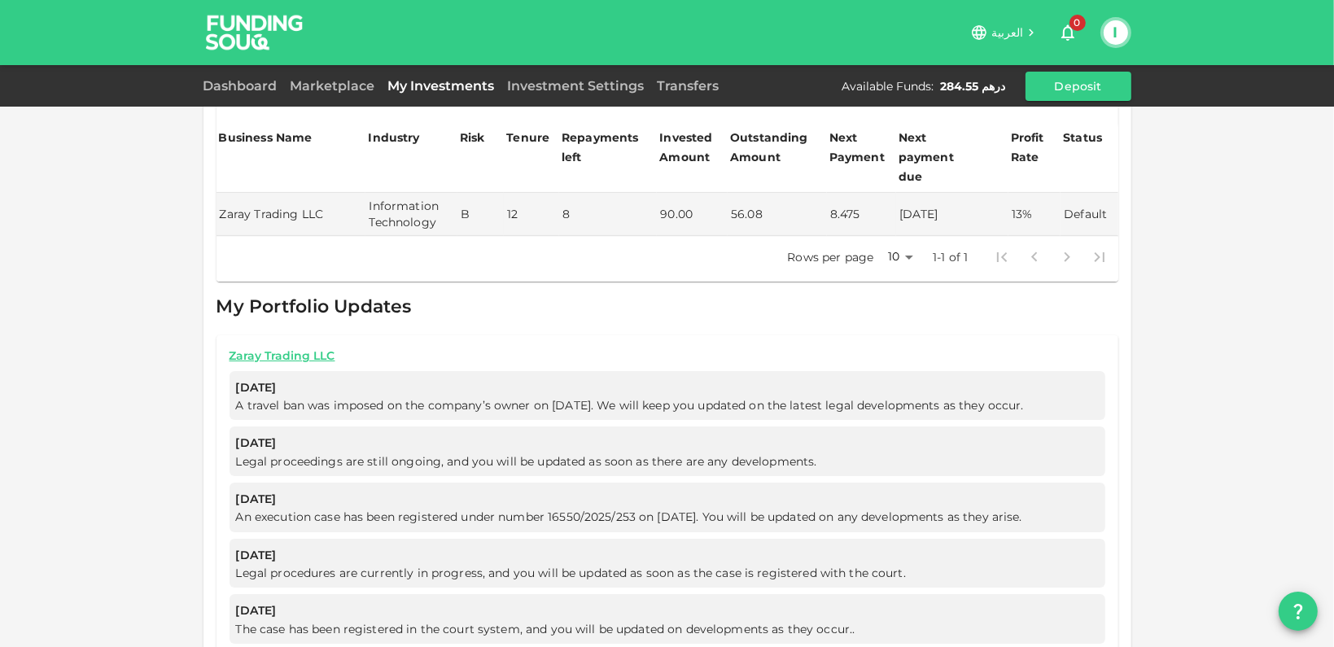
click at [348, 398] on span "A travel ban was imposed on the company’s owner on 1 September 2025. We will ke…" at bounding box center [633, 405] width 795 height 15
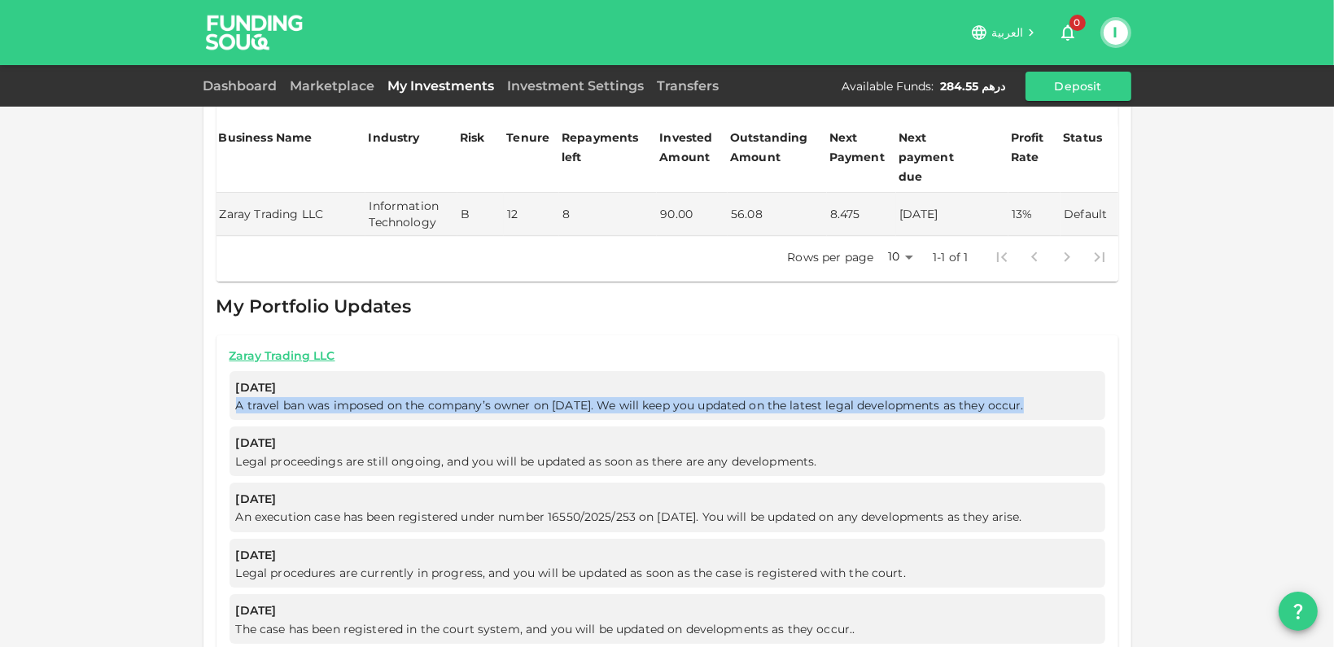
click at [348, 398] on span "A travel ban was imposed on the company’s owner on 1 September 2025. We will ke…" at bounding box center [633, 405] width 795 height 15
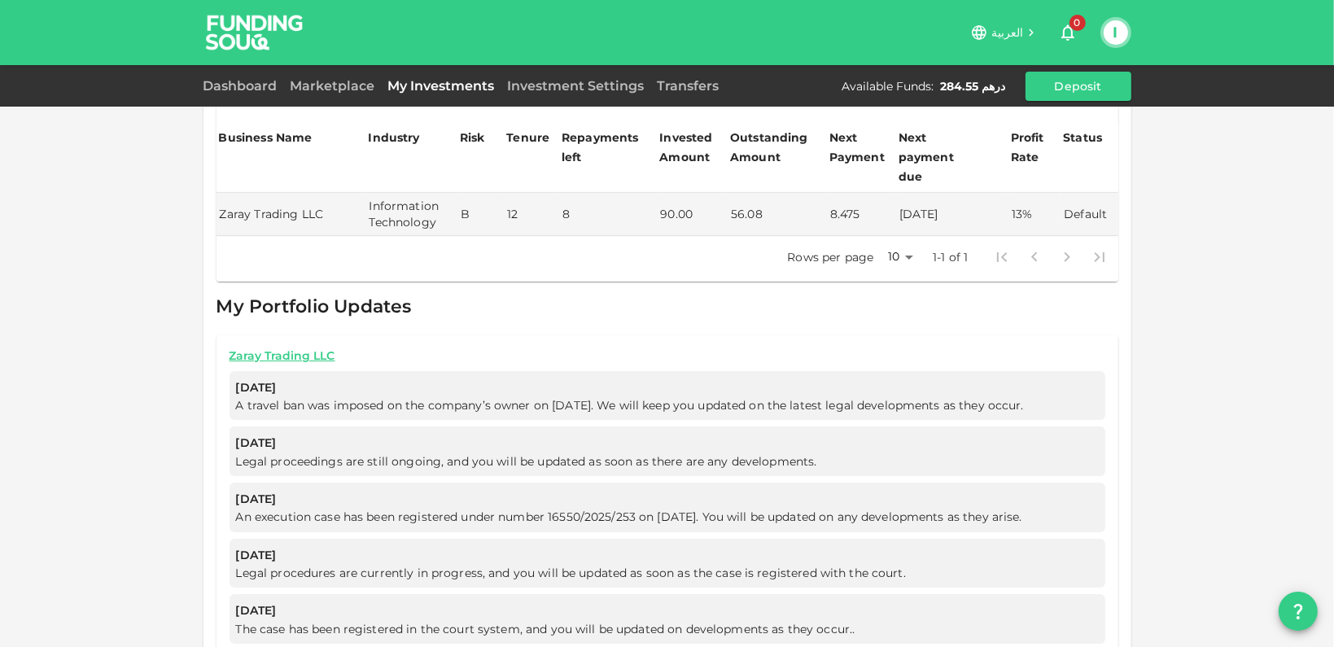
click at [334, 433] on span "Jul 31, 2025" at bounding box center [667, 443] width 863 height 20
click at [331, 454] on span "Legal proceedings are still ongoing, and you will be updated as soon as there a…" at bounding box center [530, 461] width 588 height 15
click at [330, 454] on span "Legal proceedings are still ongoing, and you will be updated as soon as there a…" at bounding box center [530, 461] width 588 height 15
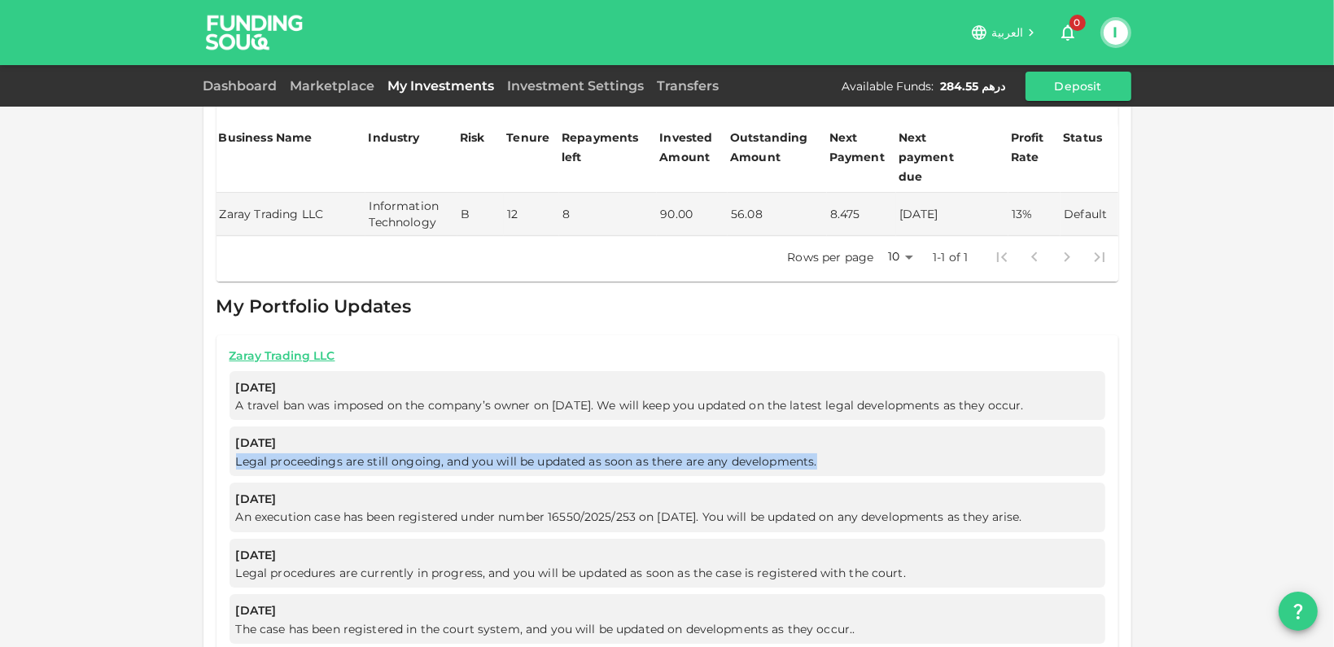
click at [330, 454] on span "Legal proceedings are still ongoing, and you will be updated as soon as there a…" at bounding box center [530, 461] width 588 height 15
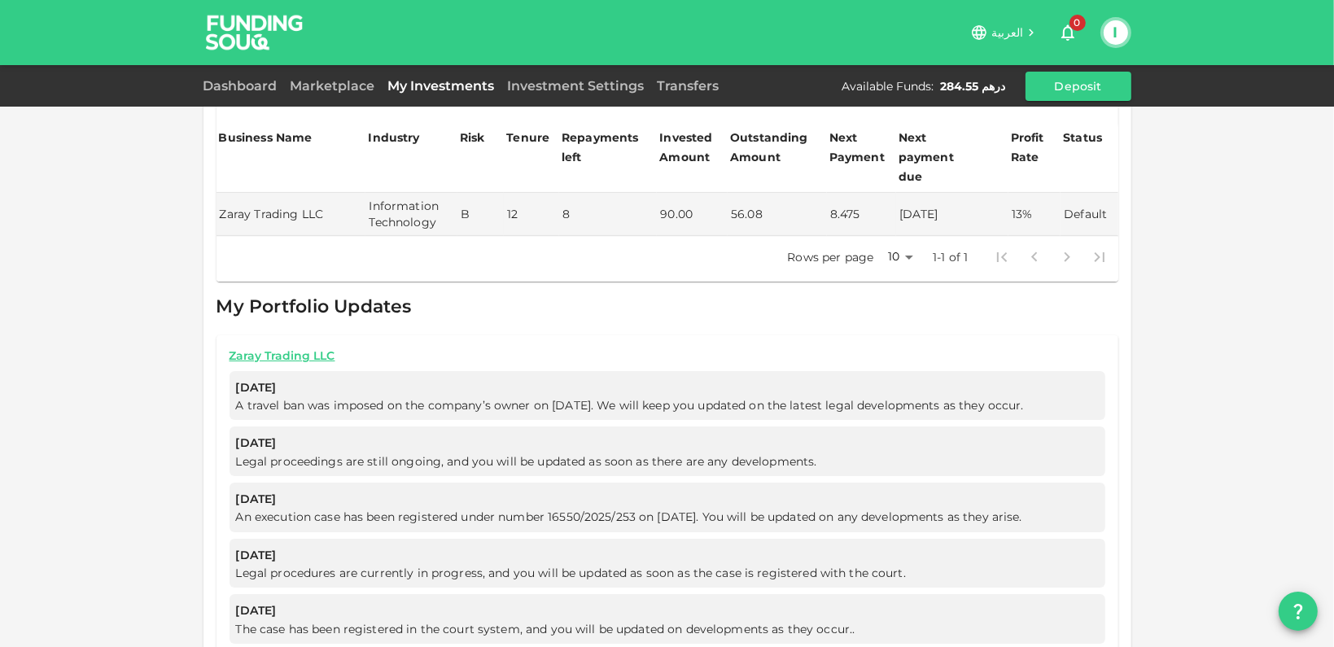
click at [437, 398] on span "A travel ban was imposed on the company’s owner on 1 September 2025. We will ke…" at bounding box center [633, 405] width 795 height 15
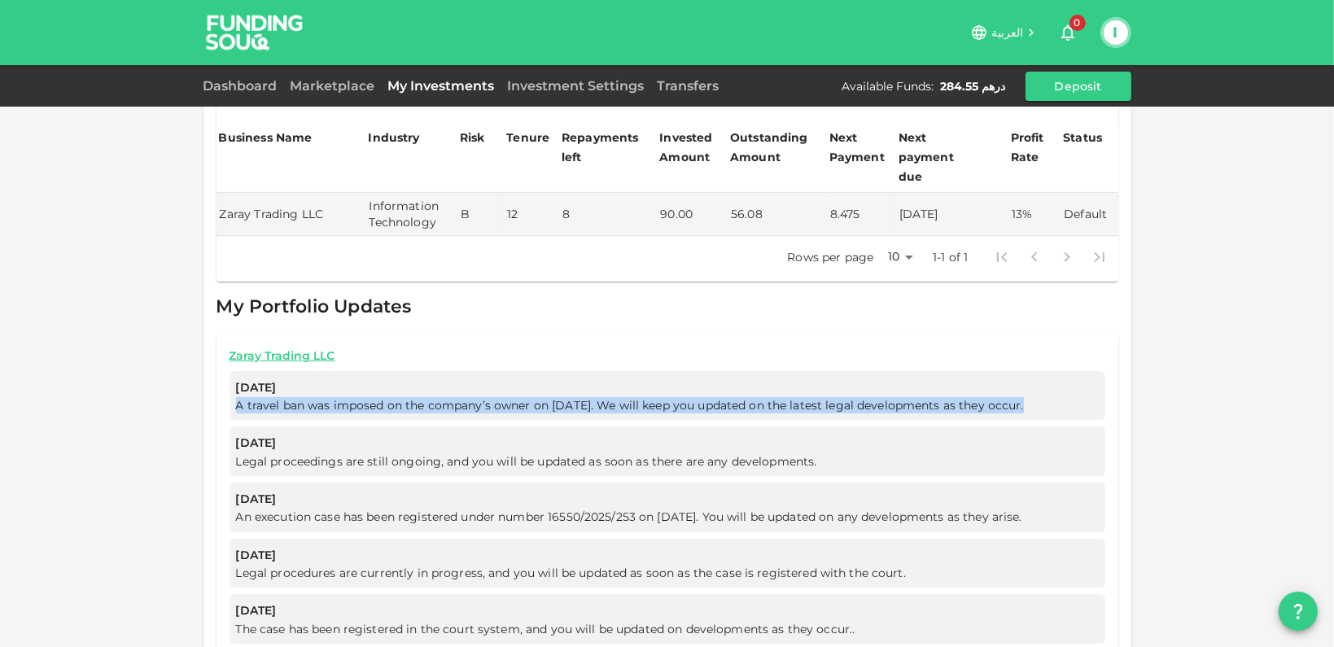
click at [437, 398] on span "A travel ban was imposed on the company’s owner on 1 September 2025. We will ke…" at bounding box center [633, 405] width 795 height 15
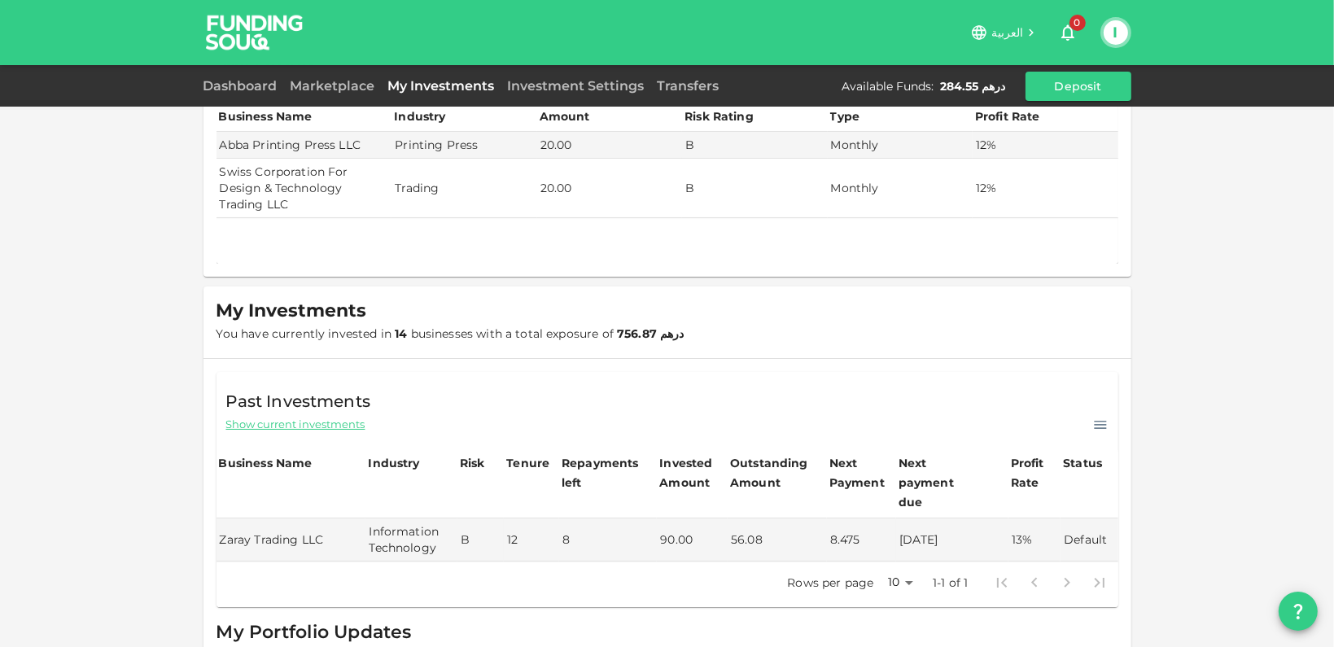
scroll to position [0, 0]
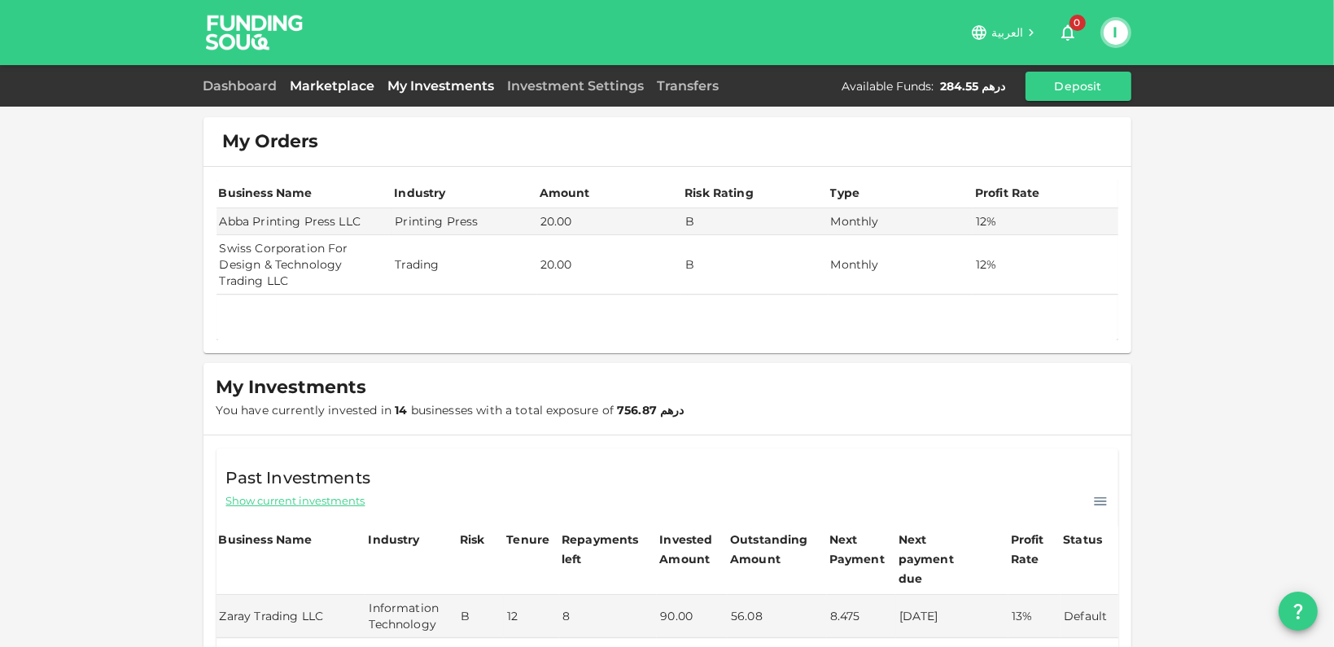
click at [306, 92] on link "Marketplace" at bounding box center [333, 85] width 98 height 15
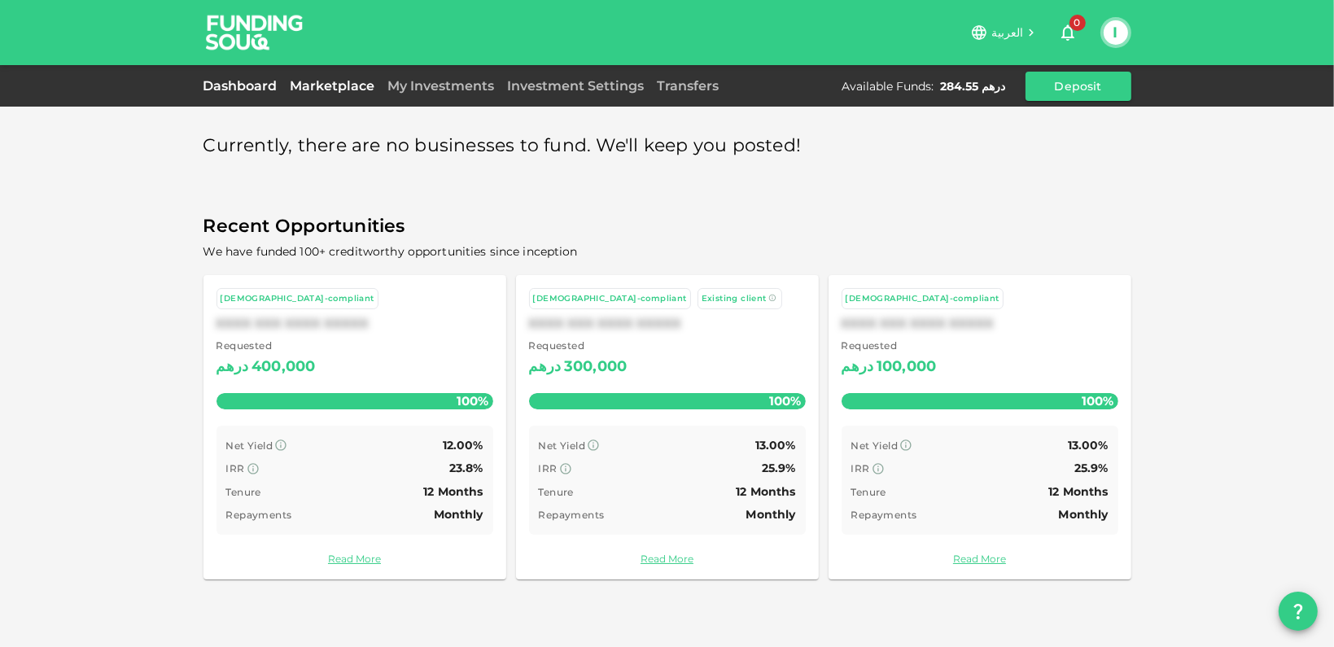
click at [243, 83] on link "Dashboard" at bounding box center [244, 85] width 81 height 15
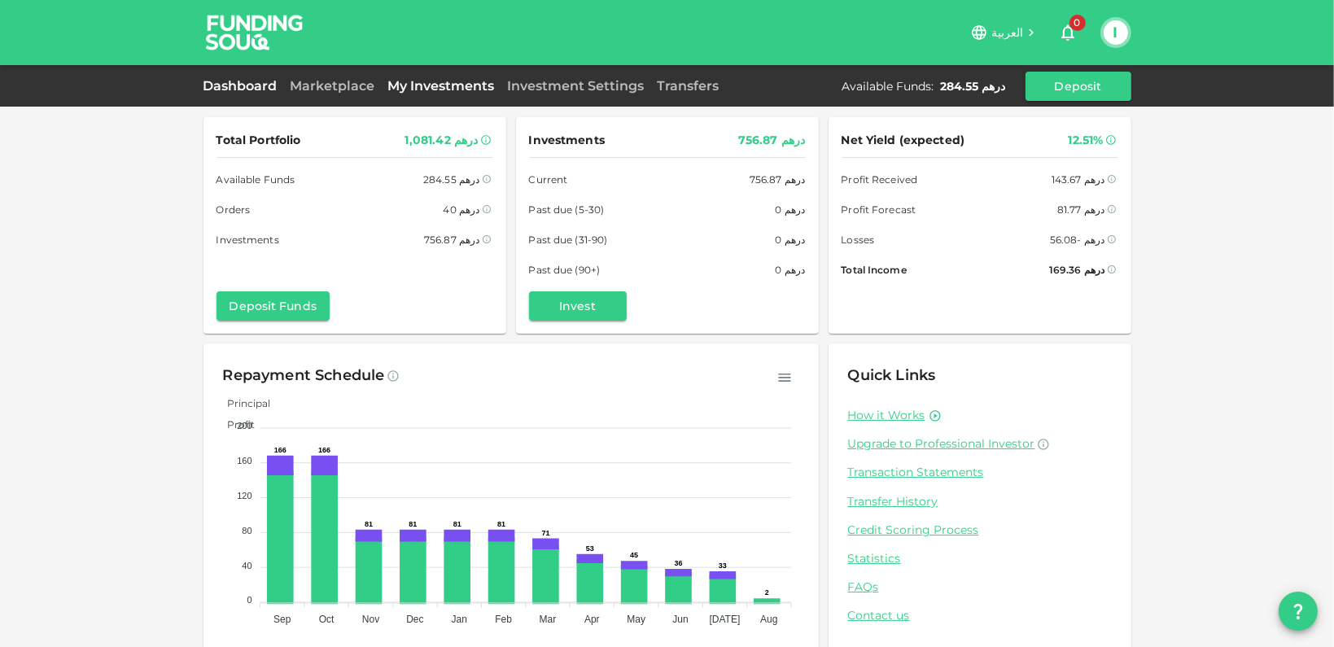
click at [428, 85] on link "My Investments" at bounding box center [442, 85] width 120 height 15
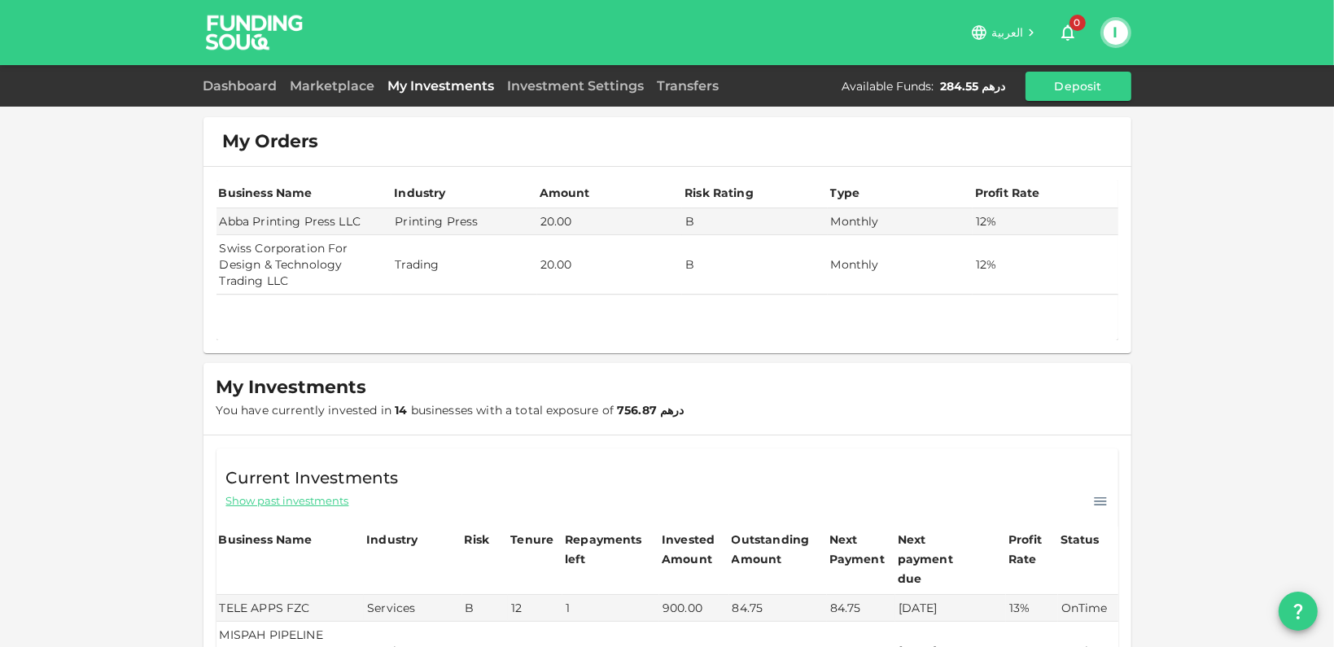
click at [201, 76] on div "Dashboard Marketplace My Investments Investment Settings Transfers Available Fu…" at bounding box center [667, 86] width 1334 height 42
click at [225, 87] on link "Dashboard" at bounding box center [244, 85] width 81 height 15
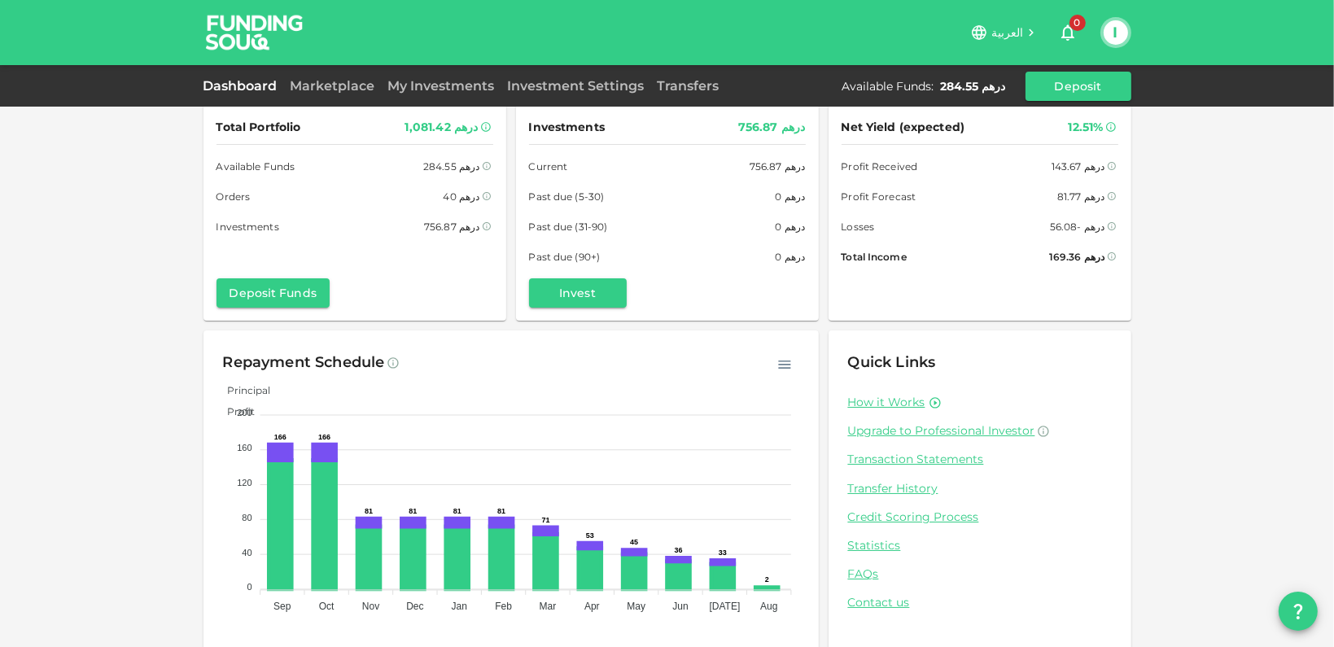
scroll to position [26, 0]
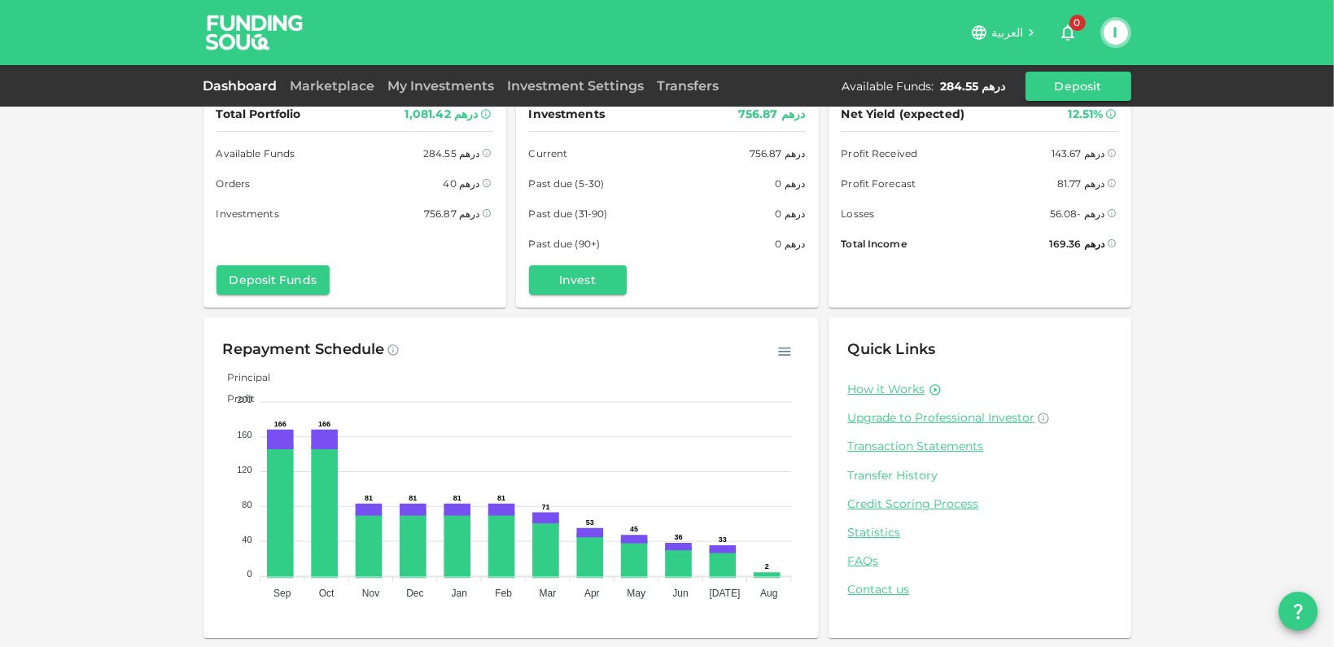
click at [896, 470] on link "Transfer History" at bounding box center [980, 475] width 264 height 15
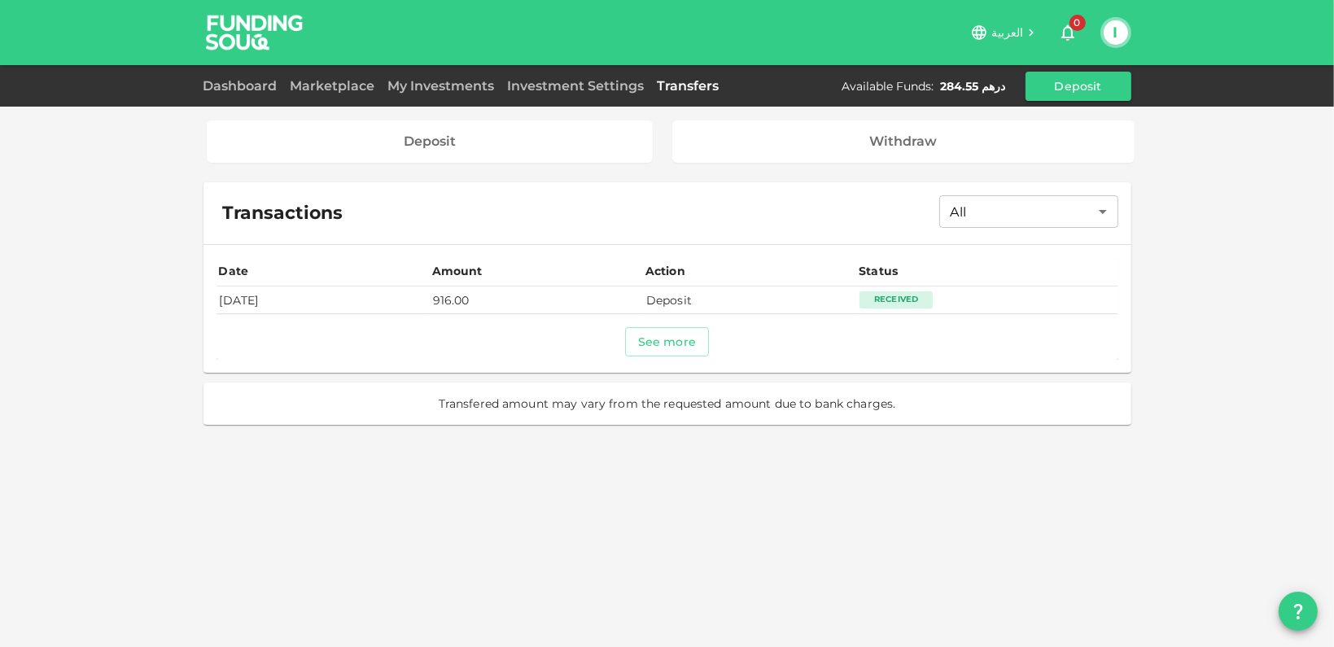
click at [475, 297] on td "916.00" at bounding box center [536, 300] width 213 height 27
